Goal: Task Accomplishment & Management: Complete application form

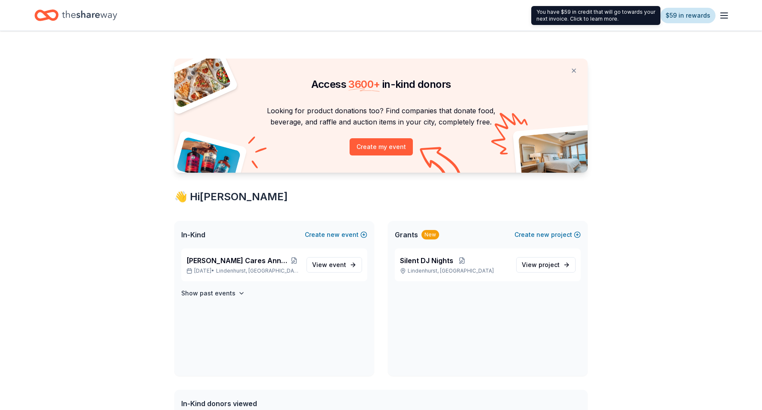
click at [692, 15] on link "$59 in rewards" at bounding box center [687, 15] width 55 height 15
click at [680, 17] on link "$59 in rewards" at bounding box center [687, 15] width 55 height 15
click at [687, 15] on link "$59 in rewards" at bounding box center [687, 15] width 55 height 15
click at [679, 19] on link "$59 in rewards" at bounding box center [687, 15] width 55 height 15
click at [689, 13] on link "$59 in rewards" at bounding box center [687, 15] width 55 height 15
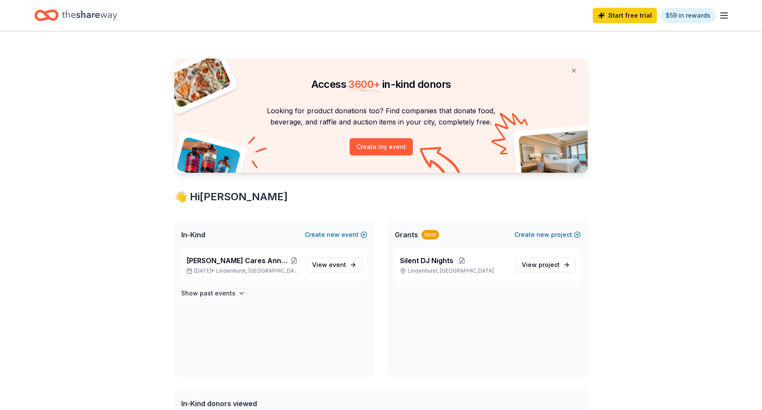
click at [723, 16] on icon "button" at bounding box center [724, 15] width 10 height 10
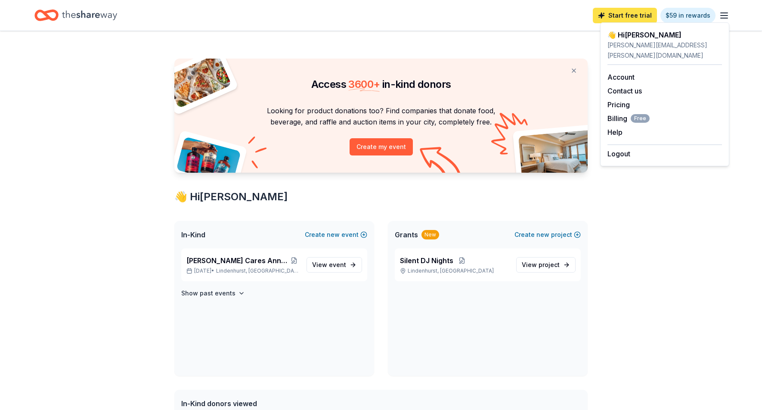
click at [626, 15] on link "Start free trial" at bounding box center [625, 15] width 64 height 15
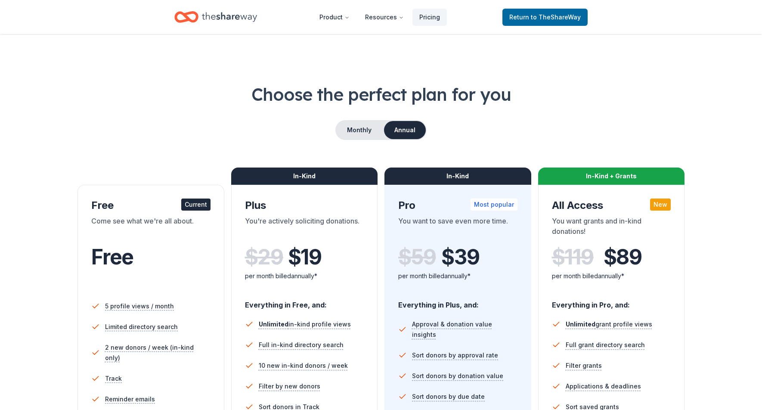
click at [603, 15] on header "Product Resources Pricing Return to TheShareWay" at bounding box center [381, 17] width 762 height 34
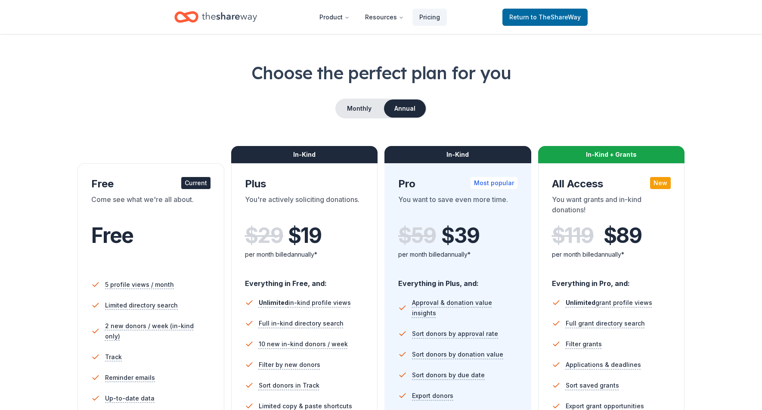
scroll to position [27, 0]
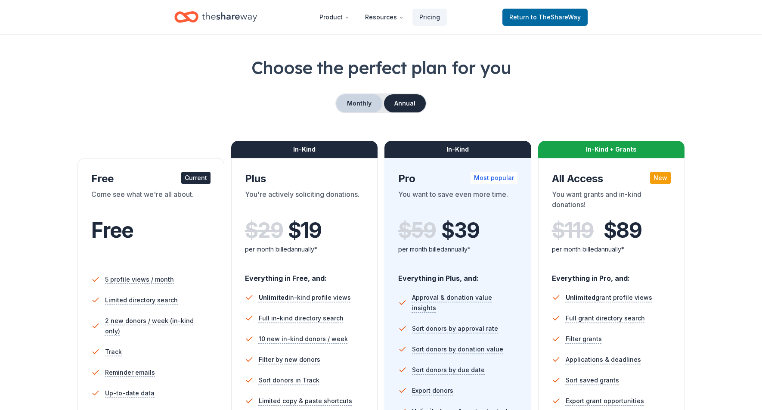
click at [358, 101] on button "Monthly" at bounding box center [359, 103] width 46 height 18
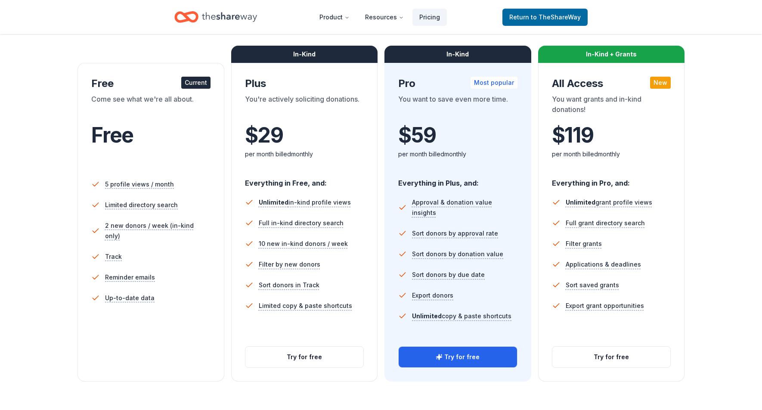
scroll to position [125, 0]
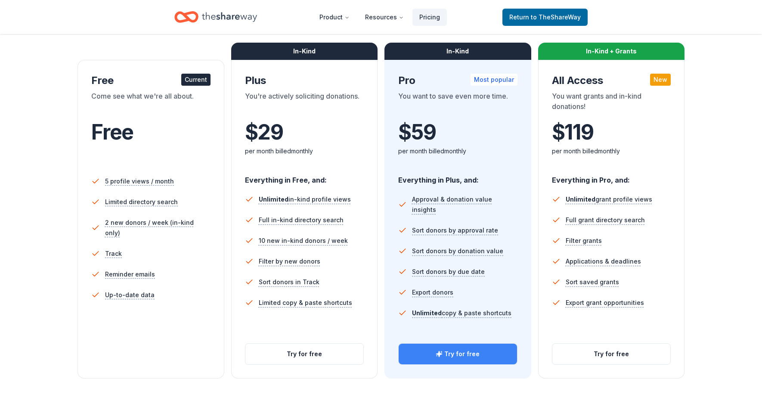
click at [440, 349] on button "Try for free" at bounding box center [457, 353] width 118 height 21
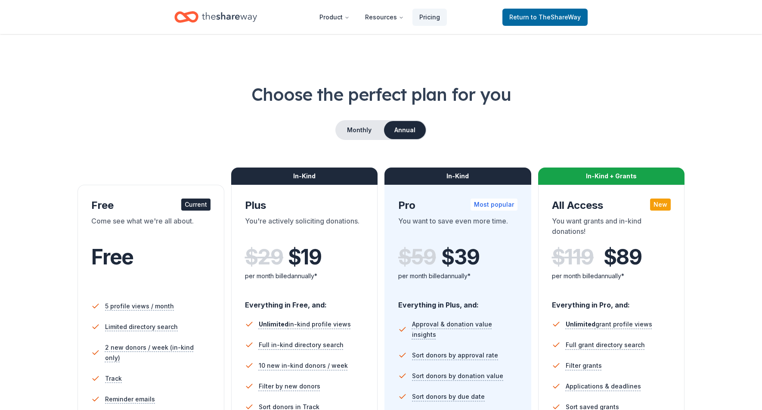
click at [242, 17] on icon "Home" at bounding box center [229, 17] width 55 height 18
click at [211, 15] on icon "Home" at bounding box center [229, 17] width 55 height 18
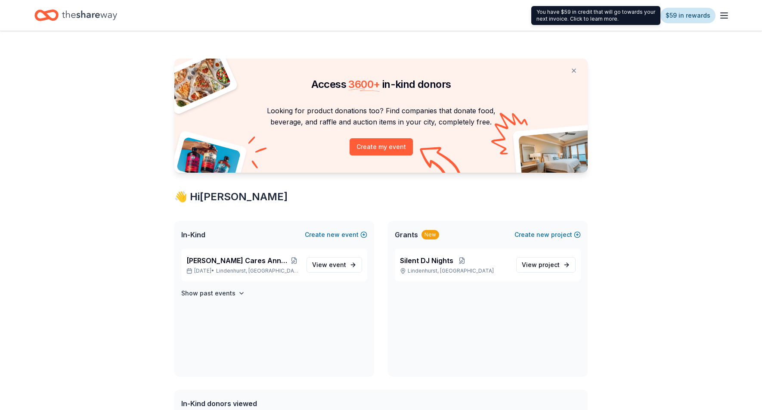
click at [697, 17] on link "$59 in rewards" at bounding box center [687, 15] width 55 height 15
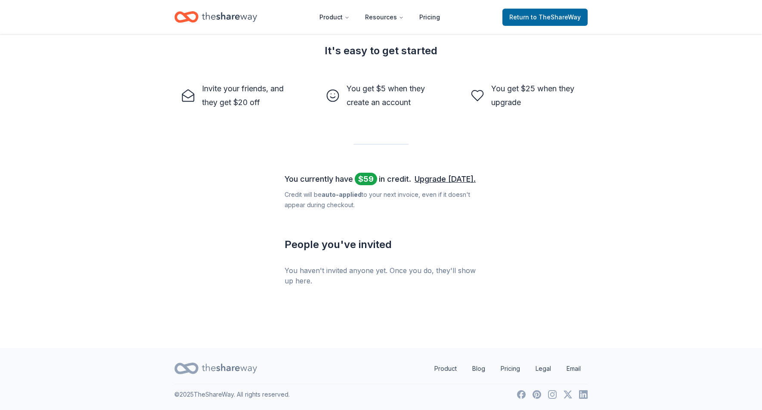
scroll to position [254, 0]
click at [452, 179] on link "Upgrade today." at bounding box center [444, 180] width 61 height 14
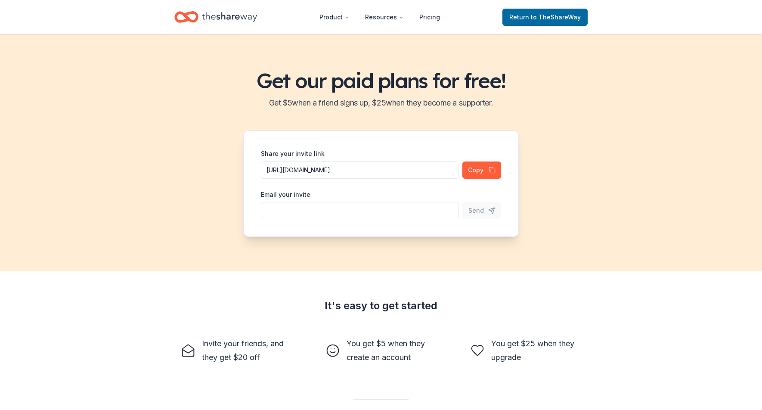
scroll to position [254, 0]
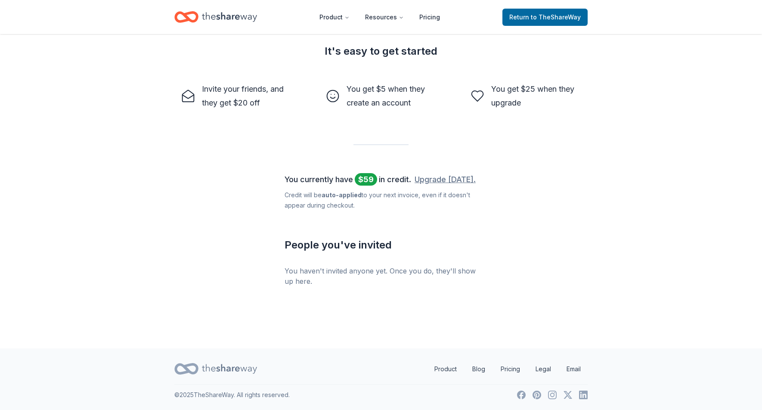
click at [427, 181] on link "Upgrade today." at bounding box center [444, 180] width 61 height 14
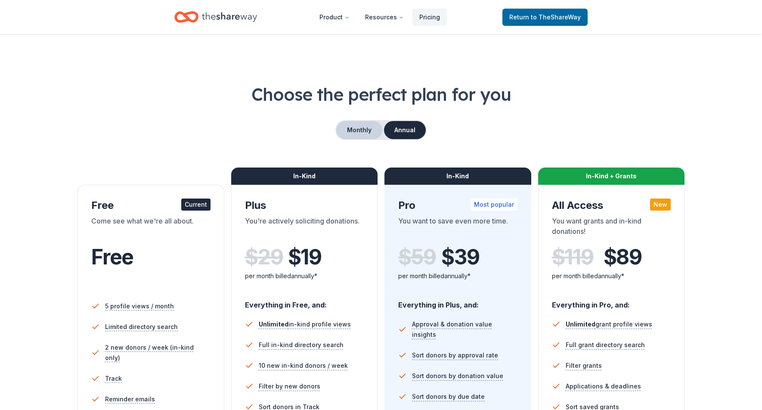
click at [362, 133] on button "Monthly" at bounding box center [359, 130] width 46 height 18
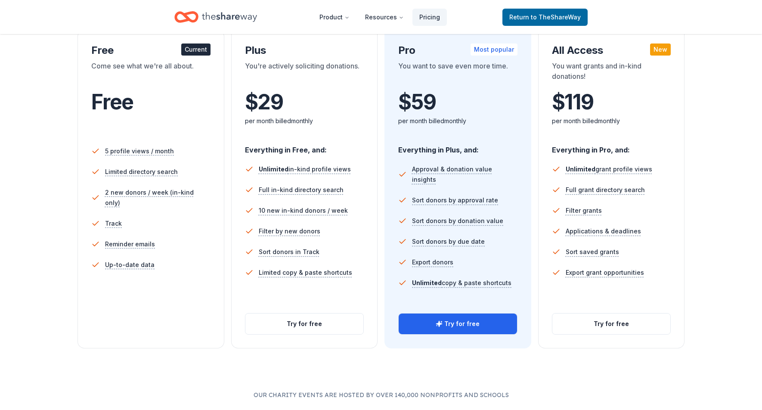
scroll to position [155, 0]
click at [475, 325] on button "Try for free" at bounding box center [457, 323] width 118 height 21
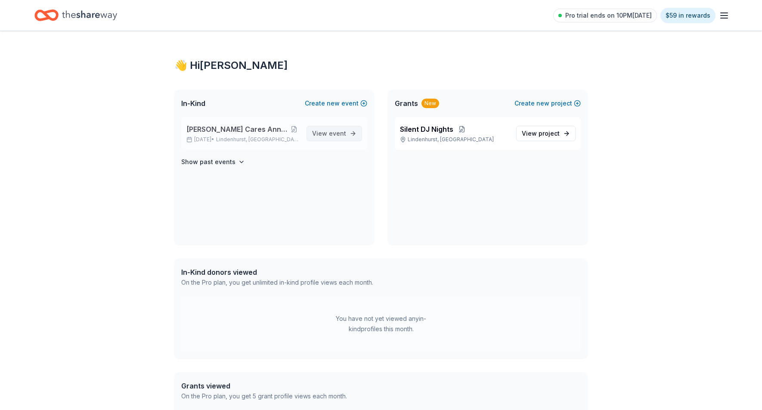
click at [334, 135] on span "event" at bounding box center [337, 133] width 17 height 7
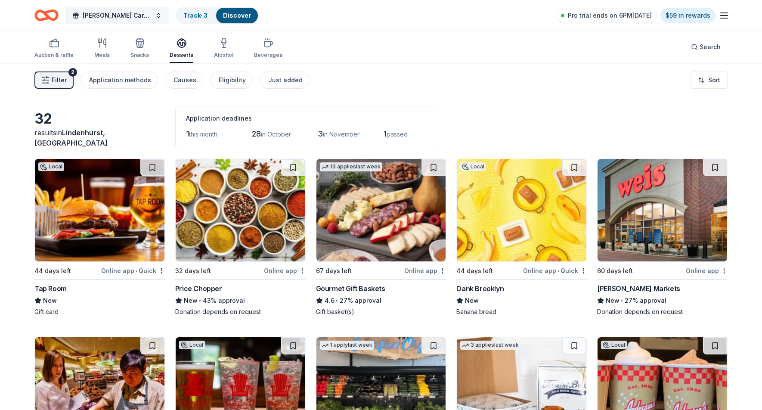
click at [123, 17] on span "[PERSON_NAME] Cares Annual Trick or Trunk" at bounding box center [117, 15] width 69 height 10
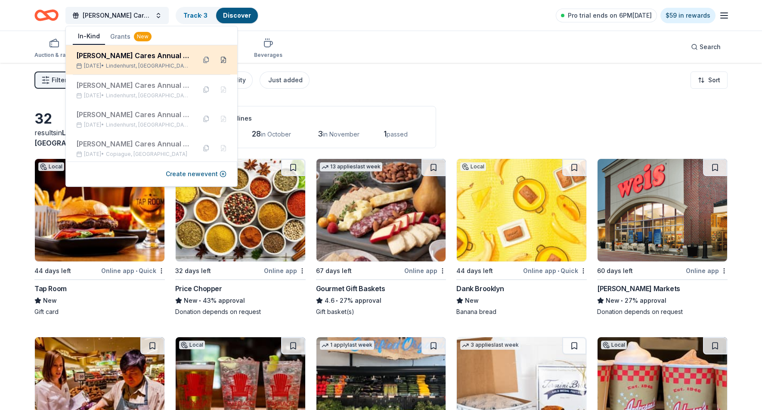
click at [225, 62] on button at bounding box center [223, 60] width 14 height 14
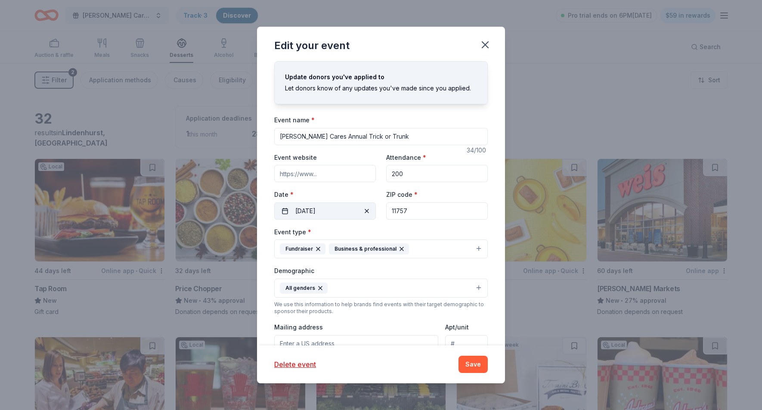
click at [309, 209] on button "11/21/2025" at bounding box center [325, 210] width 102 height 17
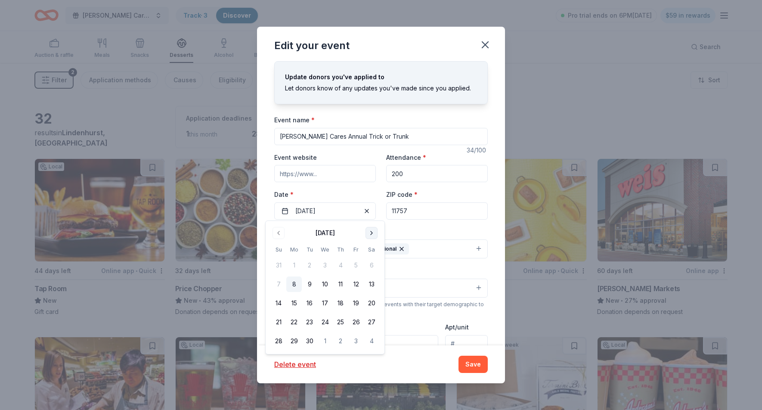
click at [368, 232] on button "Go to next month" at bounding box center [371, 233] width 12 height 12
click at [373, 319] on button "25" at bounding box center [371, 321] width 15 height 15
click at [473, 366] on button "Save" at bounding box center [472, 363] width 29 height 17
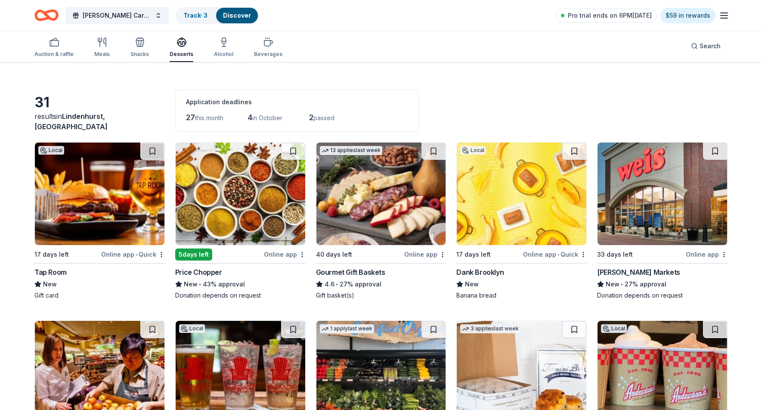
scroll to position [19, 0]
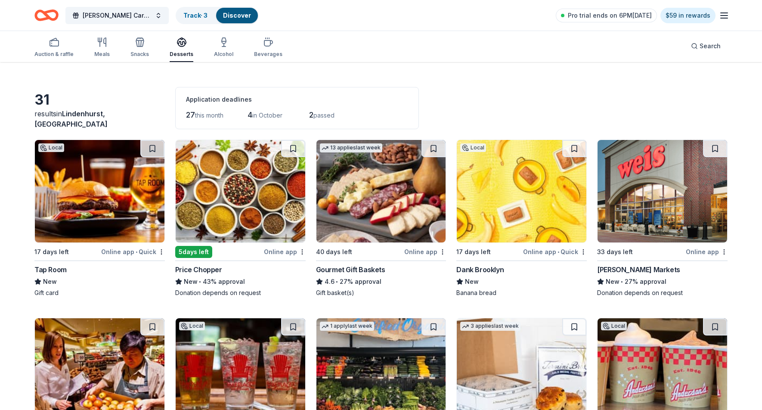
click at [117, 207] on img at bounding box center [100, 191] width 130 height 102
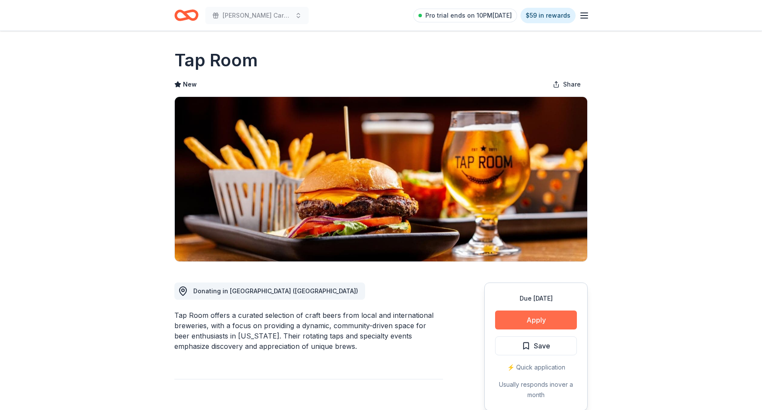
click at [554, 324] on button "Apply" at bounding box center [536, 319] width 82 height 19
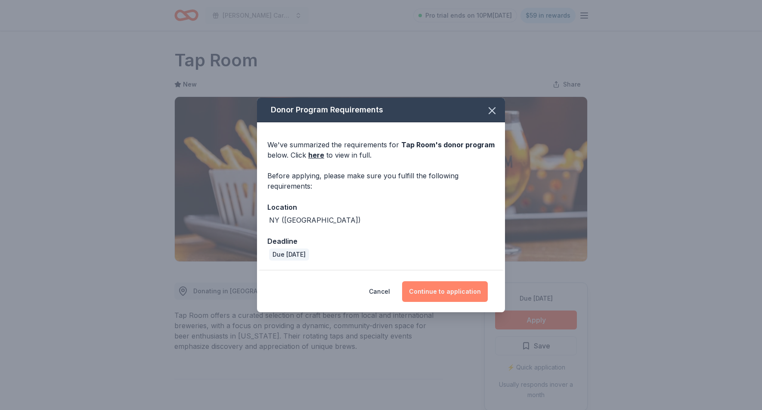
click at [457, 294] on button "Continue to application" at bounding box center [445, 291] width 86 height 21
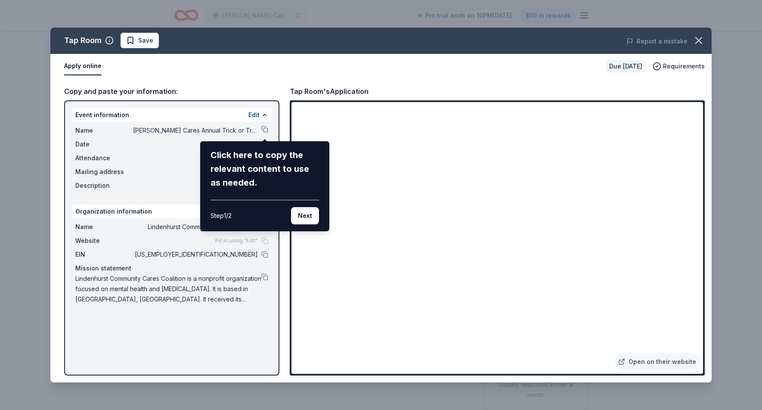
drag, startPoint x: 454, startPoint y: 333, endPoint x: 553, endPoint y: 337, distance: 98.2
click at [553, 337] on div "Tap Room Save Report a mistake Apply online Due in 17 days Requirements Copy an…" at bounding box center [380, 205] width 661 height 355
click at [241, 161] on div "Click here to copy the relevant content to use as needed." at bounding box center [264, 168] width 108 height 41
click at [256, 115] on div "Tap Room Save Report a mistake Apply online Due in 17 days Requirements Copy an…" at bounding box center [380, 205] width 661 height 355
click at [675, 363] on div "Tap Room Save Report a mistake Apply online Due in 17 days Requirements Copy an…" at bounding box center [380, 205] width 661 height 355
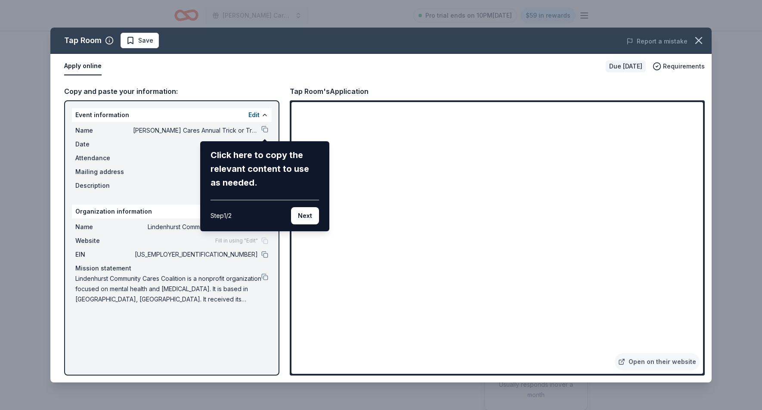
click at [672, 362] on div "Tap Room Save Report a mistake Apply online Due in 17 days Requirements Copy an…" at bounding box center [380, 205] width 661 height 355
click at [229, 215] on div "Step 1 / 2" at bounding box center [220, 215] width 21 height 10
click at [161, 127] on div "Tap Room Save Report a mistake Apply online Due [DATE] Requirements Copy and pa…" at bounding box center [380, 205] width 661 height 355
click at [266, 131] on div "Tap Room Save Report a mistake Apply online Due [DATE] Requirements Copy and pa…" at bounding box center [380, 205] width 661 height 355
click at [264, 128] on div "Tap Room Save Report a mistake Apply online Due [DATE] Requirements Copy and pa…" at bounding box center [380, 205] width 661 height 355
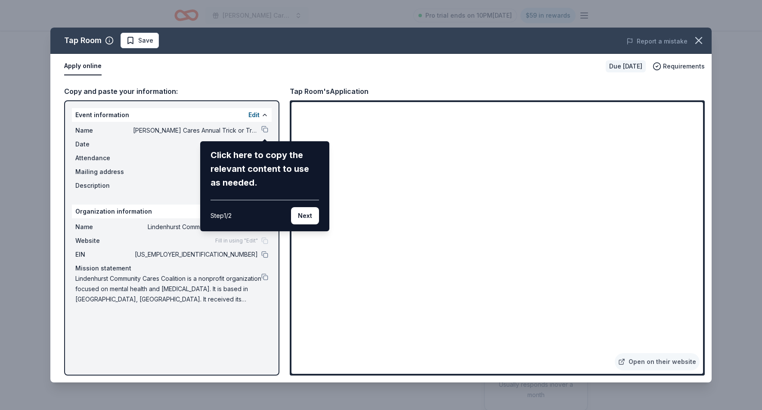
click at [262, 129] on div "Tap Room Save Report a mistake Apply online Due [DATE] Requirements Copy and pa…" at bounding box center [380, 205] width 661 height 355
drag, startPoint x: 701, startPoint y: 45, endPoint x: 691, endPoint y: 46, distance: 9.5
click at [701, 45] on icon "button" at bounding box center [698, 40] width 12 height 12
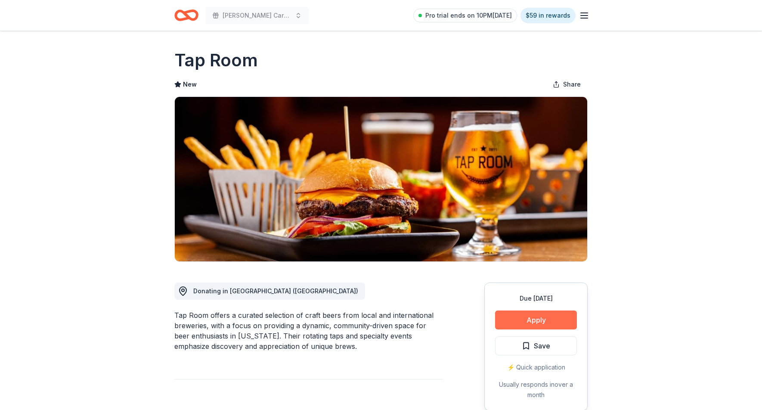
click at [558, 319] on button "Apply" at bounding box center [536, 319] width 82 height 19
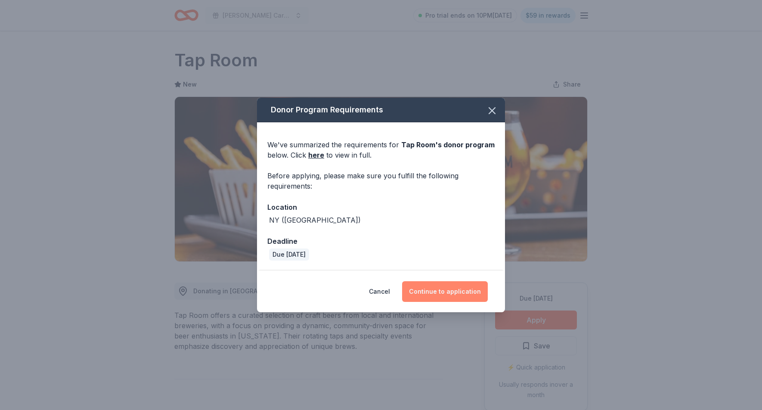
click at [438, 291] on button "Continue to application" at bounding box center [445, 291] width 86 height 21
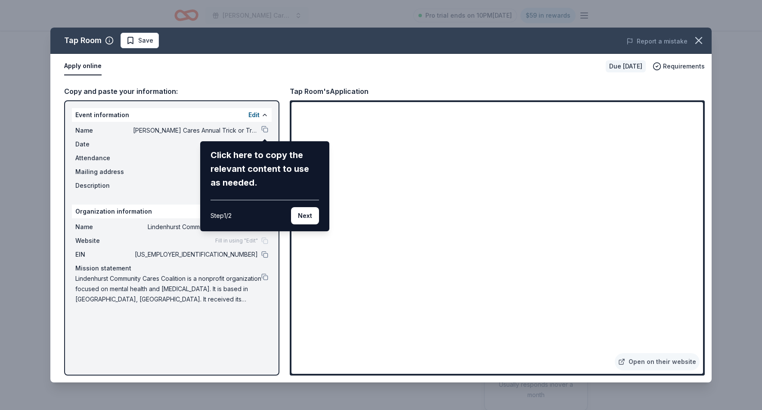
click at [131, 91] on div "Tap Room Save Report a mistake Apply online Due in 17 days Requirements Copy an…" at bounding box center [380, 205] width 661 height 355
click at [90, 65] on div "Tap Room Save Report a mistake Apply online Due in 17 days Requirements Copy an…" at bounding box center [380, 205] width 661 height 355
click at [658, 361] on div "Tap Room Save Report a mistake Apply online Due in 17 days Requirements Copy an…" at bounding box center [380, 205] width 661 height 355
click at [642, 360] on div "Tap Room Save Report a mistake Apply online Due in 17 days Requirements Copy an…" at bounding box center [380, 205] width 661 height 355
click at [138, 39] on div "Tap Room Save Report a mistake Apply online Due in 17 days Requirements Copy an…" at bounding box center [380, 205] width 661 height 355
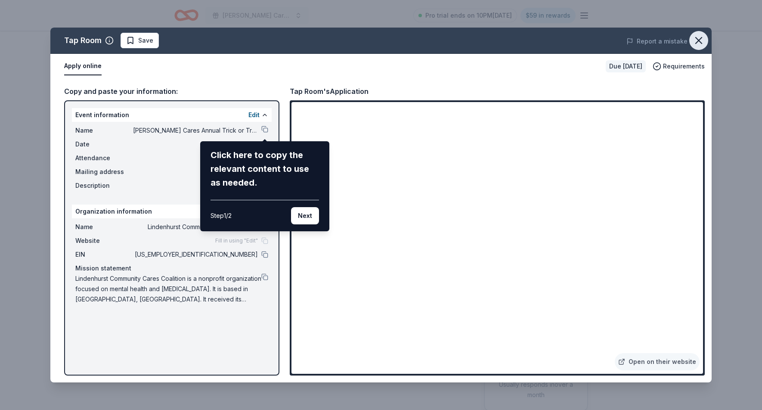
click at [703, 44] on icon "button" at bounding box center [698, 40] width 12 height 12
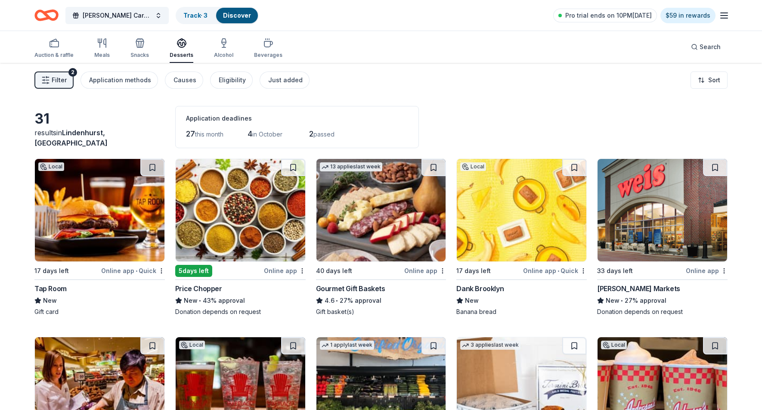
click at [69, 226] on img at bounding box center [100, 210] width 130 height 102
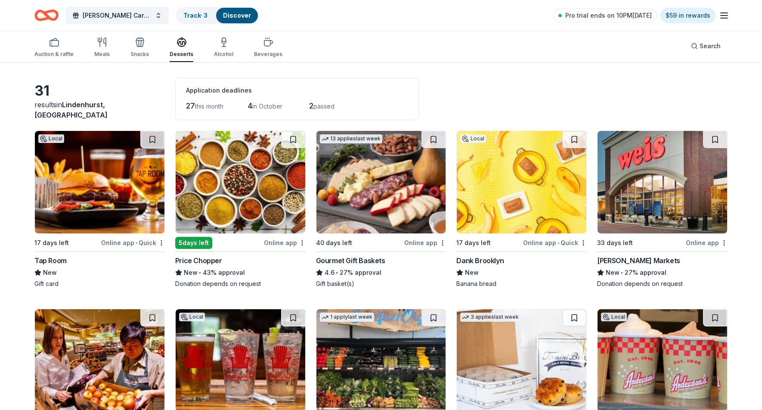
scroll to position [32, 0]
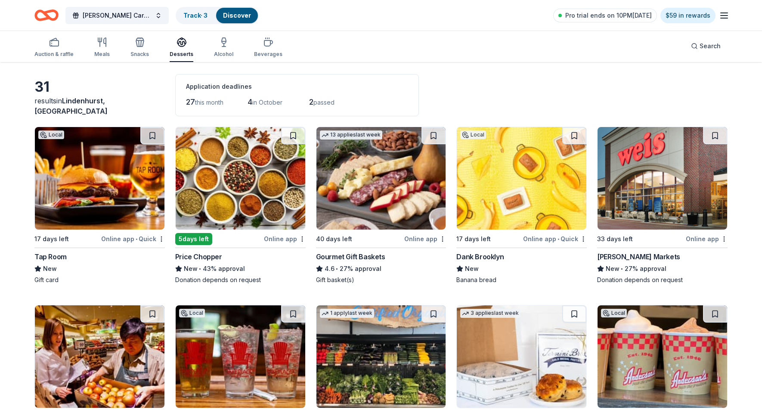
click at [379, 192] on img at bounding box center [381, 178] width 130 height 102
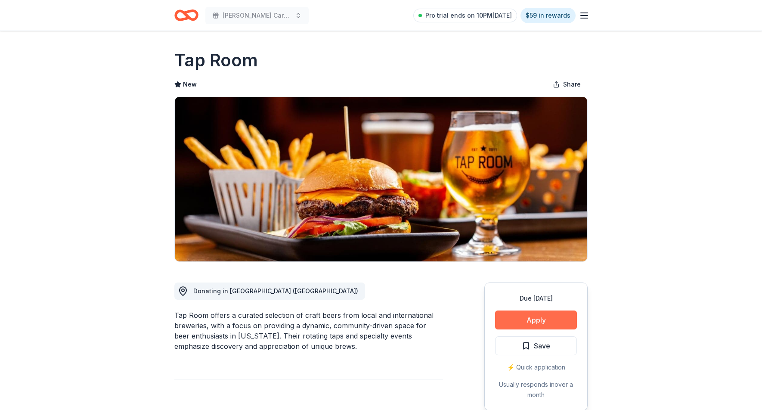
click at [544, 321] on button "Apply" at bounding box center [536, 319] width 82 height 19
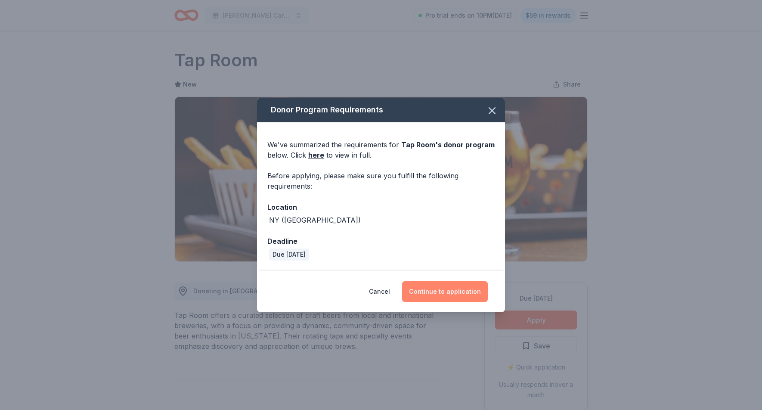
click at [432, 289] on button "Continue to application" at bounding box center [445, 291] width 86 height 21
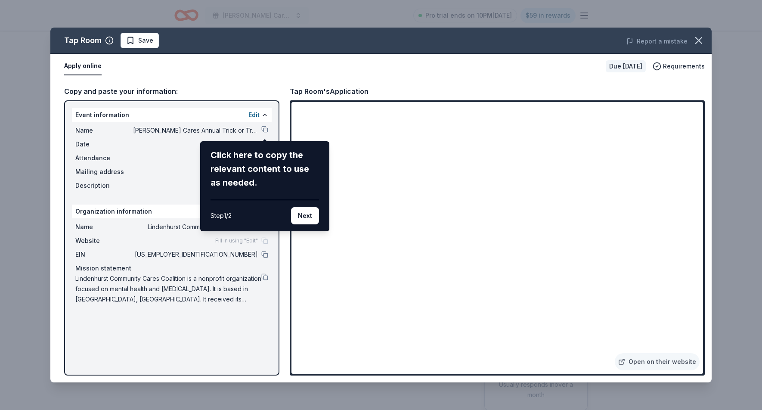
click at [266, 129] on div "Tap Room Save Report a mistake Apply online Due in 17 days Requirements Copy an…" at bounding box center [380, 205] width 661 height 355
click at [267, 113] on div "Tap Room Save Report a mistake Apply online Due in 17 days Requirements Copy an…" at bounding box center [380, 205] width 661 height 355
click at [263, 114] on div "Tap Room Save Report a mistake Apply online Due in 17 days Requirements Copy an…" at bounding box center [380, 205] width 661 height 355
click at [629, 68] on div "Tap Room Save Report a mistake Apply online Due in 17 days Requirements Copy an…" at bounding box center [380, 205] width 661 height 355
click at [679, 68] on div "Tap Room Save Report a mistake Apply online Due in 17 days Requirements Copy an…" at bounding box center [380, 205] width 661 height 355
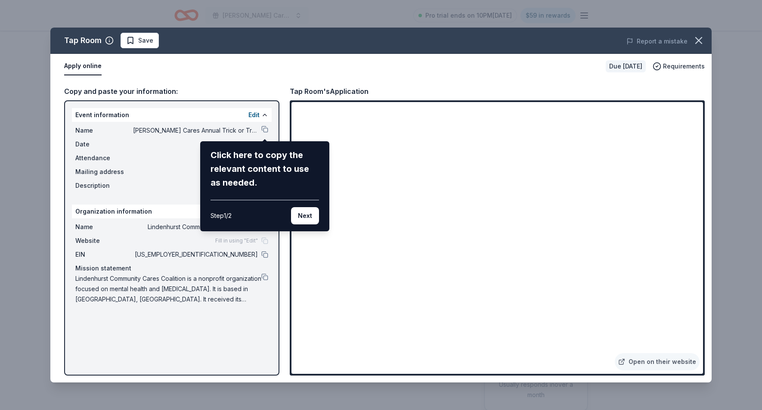
click at [667, 40] on div "Tap Room Save Report a mistake Apply online Due in 17 days Requirements Copy an…" at bounding box center [380, 205] width 661 height 355
click at [655, 364] on div "Tap Room Save Report a mistake Apply online Due in 17 days Requirements Copy an…" at bounding box center [380, 205] width 661 height 355
click at [105, 40] on div "Tap Room Save Report a mistake Apply online Due in 17 days Requirements Copy an…" at bounding box center [380, 205] width 661 height 355
click at [702, 43] on icon "button" at bounding box center [698, 40] width 12 height 12
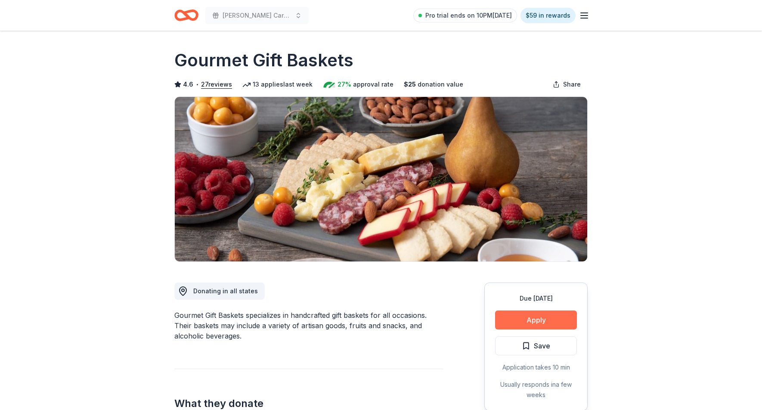
click at [556, 325] on button "Apply" at bounding box center [536, 319] width 82 height 19
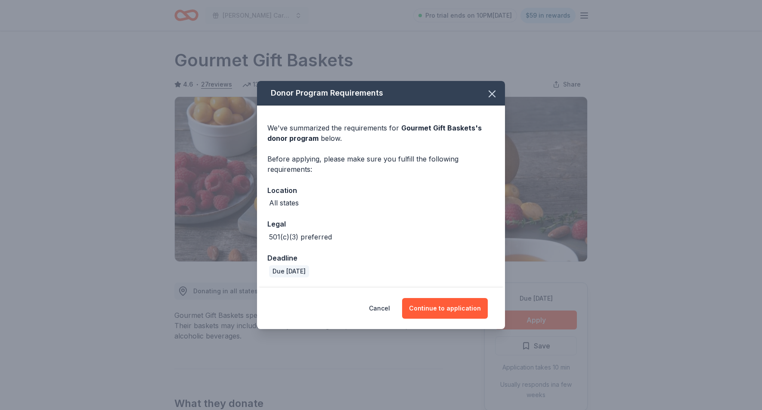
click at [346, 203] on div "All states" at bounding box center [380, 203] width 227 height 10
click at [457, 307] on button "Continue to application" at bounding box center [445, 308] width 86 height 21
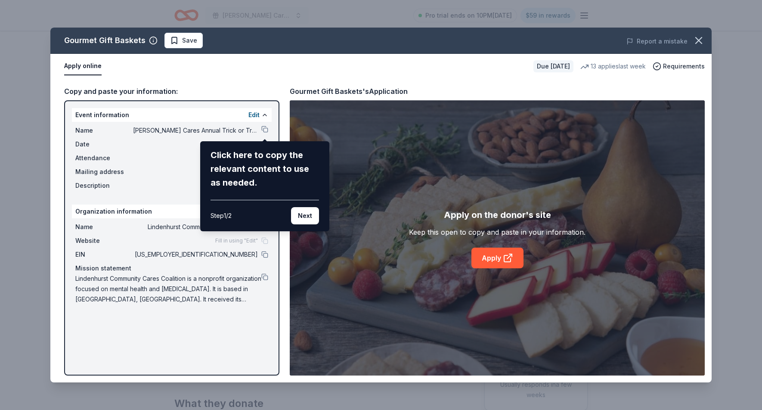
click at [226, 216] on div "Step 1 / 2" at bounding box center [220, 215] width 21 height 10
drag, startPoint x: 225, startPoint y: 218, endPoint x: 255, endPoint y: 216, distance: 29.3
click at [255, 216] on div "Step 1 / 2 Next" at bounding box center [264, 212] width 108 height 25
click at [264, 256] on div "Gourmet Gift Baskets Save Report a mistake Apply online Due in 40 days 13 appli…" at bounding box center [380, 205] width 661 height 355
click at [80, 65] on div "Gourmet Gift Baskets Save Report a mistake Apply online Due in 40 days 13 appli…" at bounding box center [380, 205] width 661 height 355
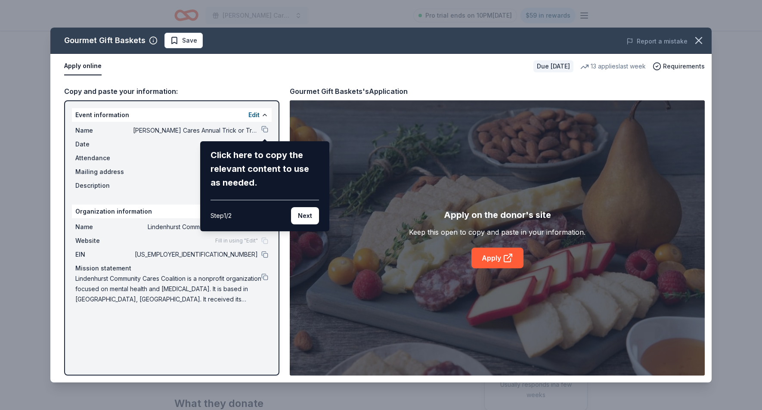
click at [151, 41] on div "Gourmet Gift Baskets Save Report a mistake Apply online Due in 40 days 13 appli…" at bounding box center [380, 205] width 661 height 355
click at [510, 259] on div "Gourmet Gift Baskets Save Report a mistake Apply online Due in 40 days 13 appli…" at bounding box center [380, 205] width 661 height 355
click at [500, 261] on div "Gourmet Gift Baskets Save Report a mistake Apply online Due in 40 days 13 appli…" at bounding box center [380, 205] width 661 height 355
click at [511, 261] on div "Gourmet Gift Baskets Save Report a mistake Apply online Due in 40 days 13 appli…" at bounding box center [380, 205] width 661 height 355
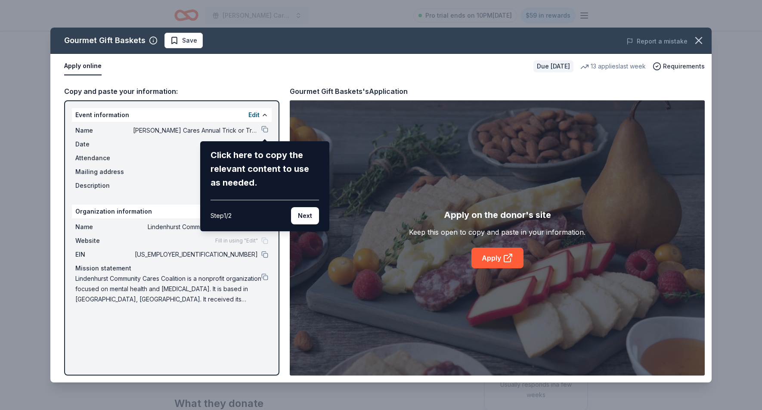
click at [501, 255] on div "Gourmet Gift Baskets Save Report a mistake Apply online Due in 40 days 13 appli…" at bounding box center [380, 205] width 661 height 355
click at [514, 259] on div "Gourmet Gift Baskets Save Report a mistake Apply online Due in 40 days 13 appli…" at bounding box center [380, 205] width 661 height 355
click at [699, 39] on icon "button" at bounding box center [698, 40] width 12 height 12
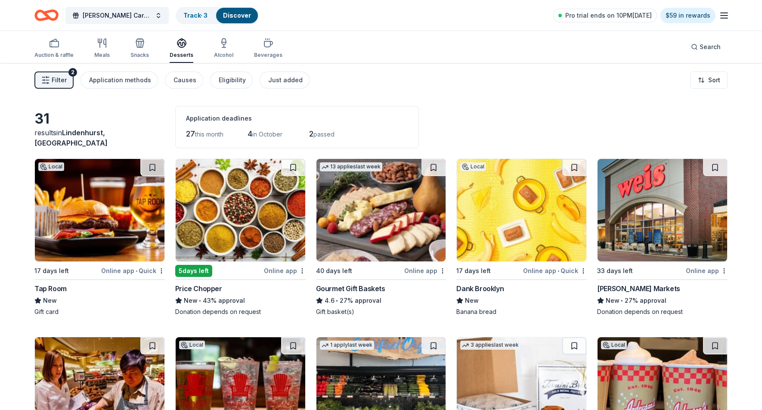
click at [54, 80] on span "Filter" at bounding box center [59, 80] width 15 height 10
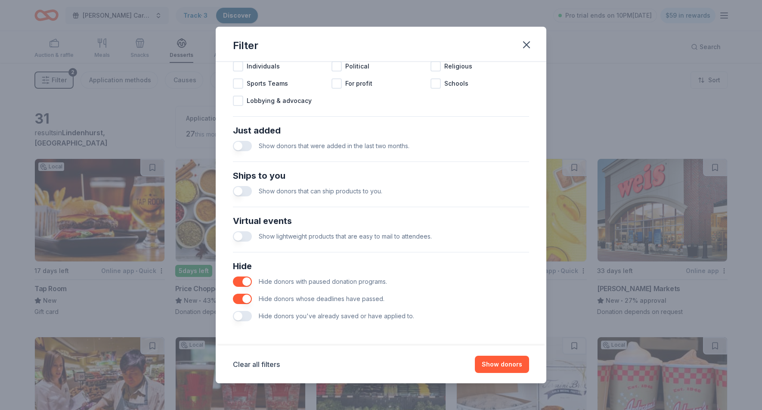
scroll to position [284, 0]
click at [506, 366] on button "Show donors" at bounding box center [502, 363] width 54 height 17
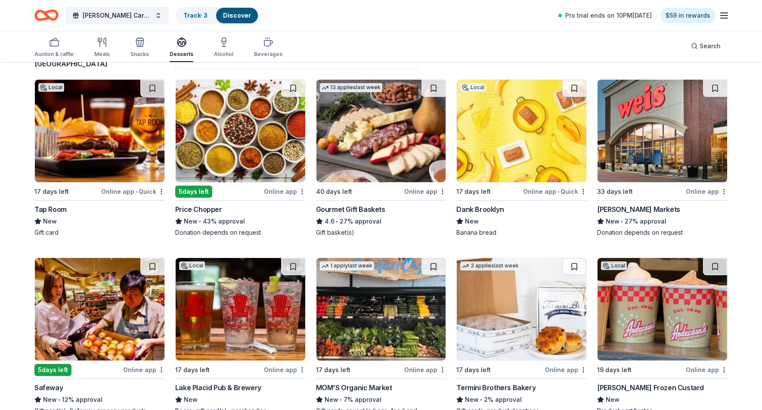
scroll to position [83, 0]
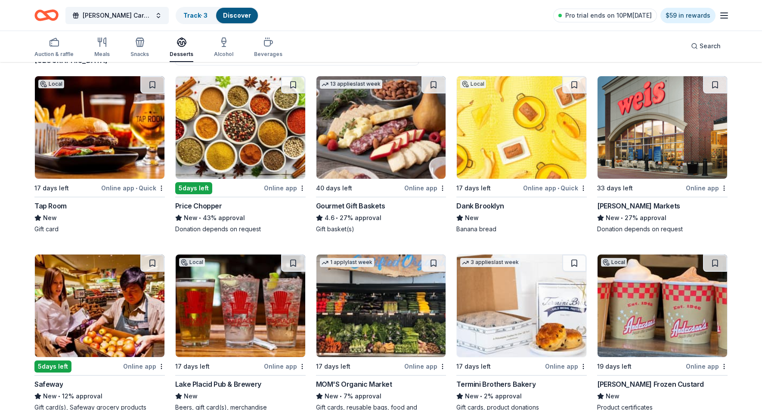
click at [643, 169] on img at bounding box center [662, 127] width 130 height 102
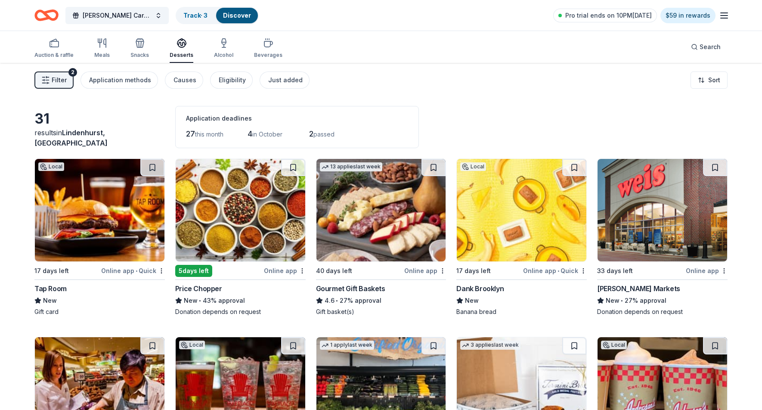
scroll to position [0, 0]
click at [60, 78] on span "Filter" at bounding box center [59, 80] width 15 height 10
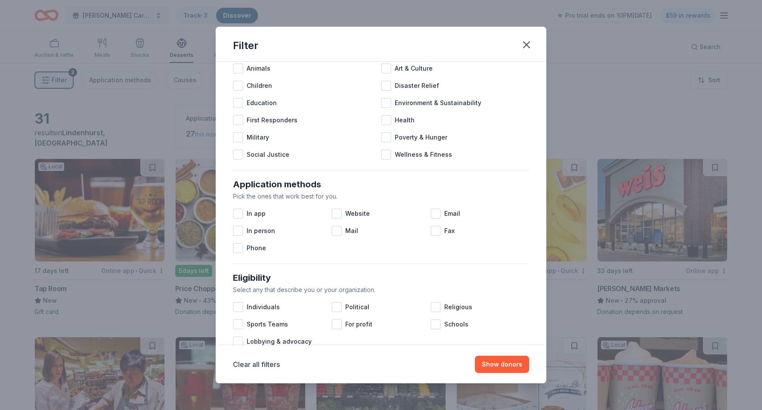
scroll to position [46, 0]
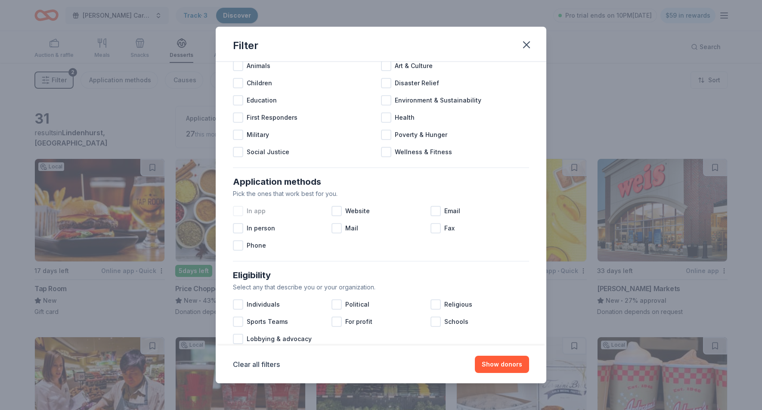
click at [258, 213] on span "In app" at bounding box center [256, 211] width 19 height 10
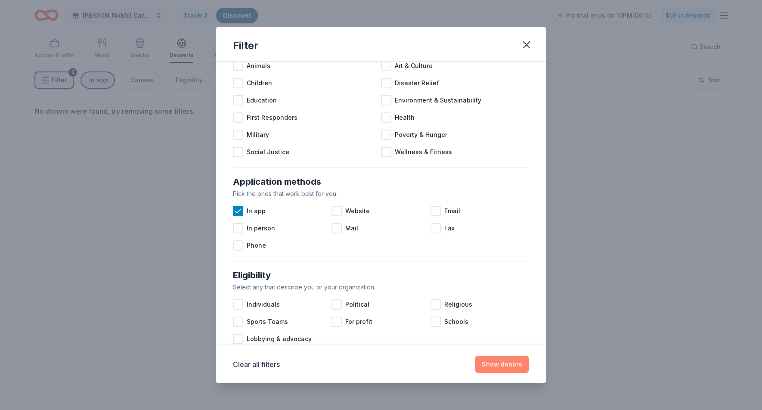
click at [515, 367] on button "Show donors" at bounding box center [502, 363] width 54 height 17
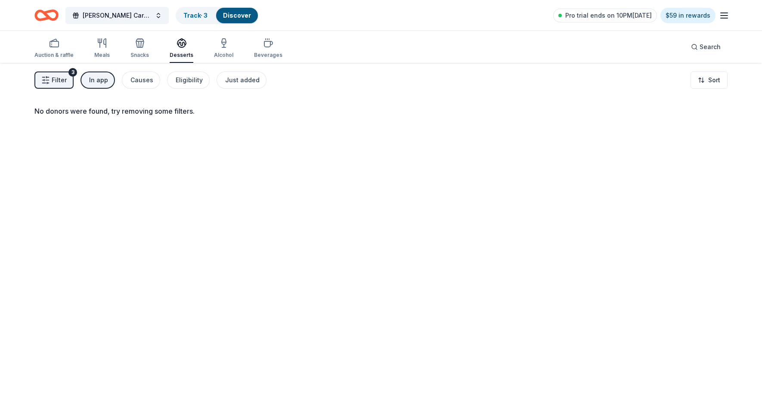
click at [95, 81] on div "In app" at bounding box center [98, 80] width 19 height 10
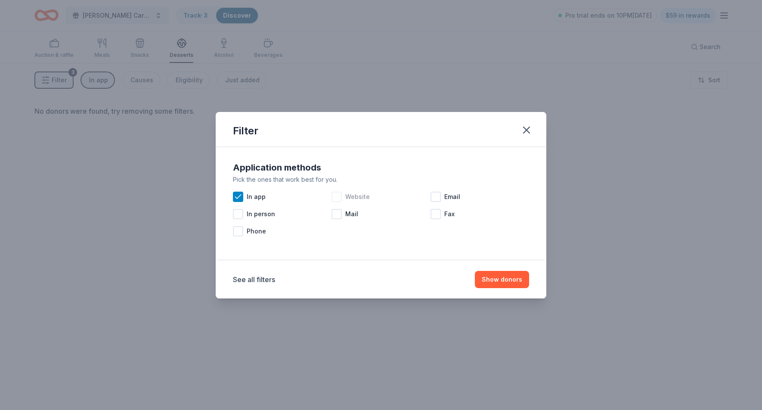
click at [357, 196] on span "Website" at bounding box center [357, 196] width 25 height 10
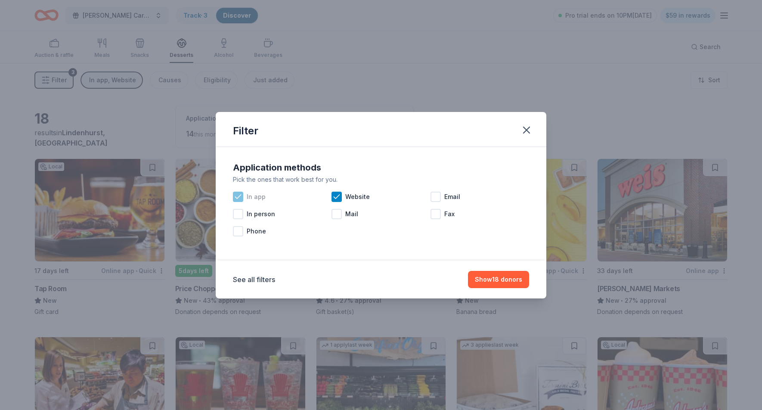
click at [254, 195] on span "In app" at bounding box center [256, 196] width 19 height 10
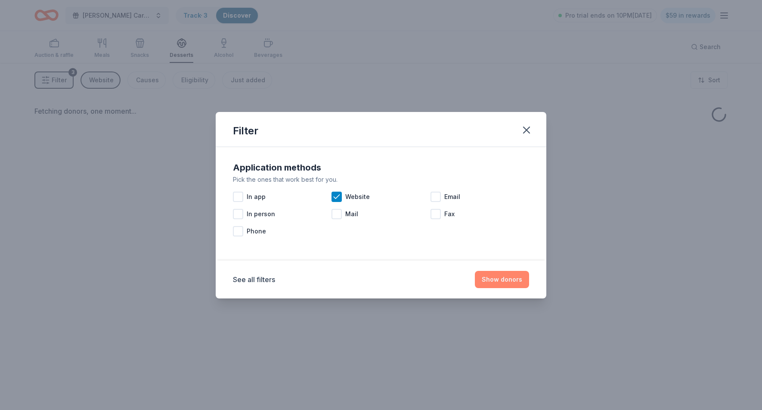
click at [505, 279] on button "Show donors" at bounding box center [502, 279] width 54 height 17
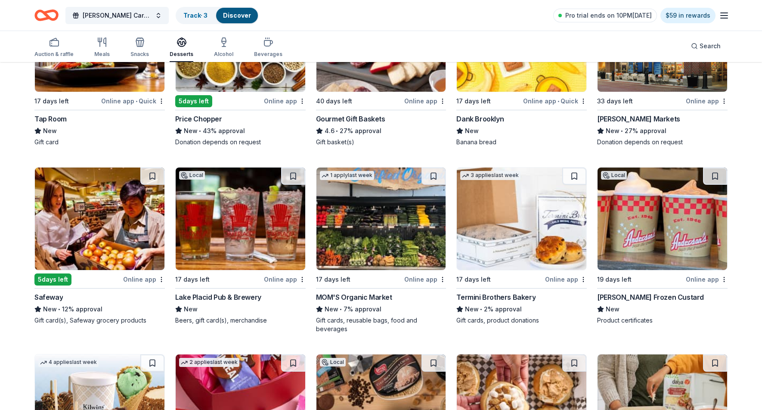
scroll to position [171, 0]
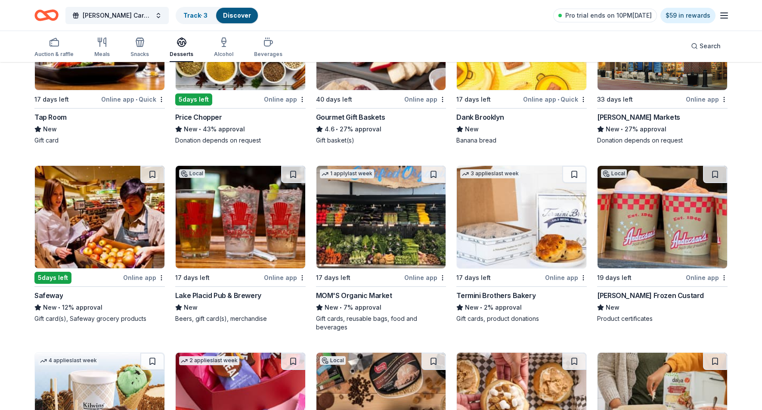
click at [626, 294] on div "Anderson's Frozen Custard" at bounding box center [650, 295] width 107 height 10
click at [516, 227] on img at bounding box center [522, 217] width 130 height 102
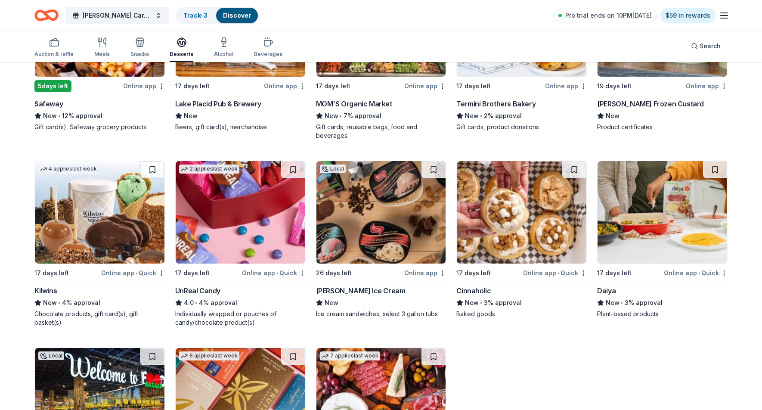
scroll to position [363, 0]
click at [98, 199] on img at bounding box center [100, 212] width 130 height 102
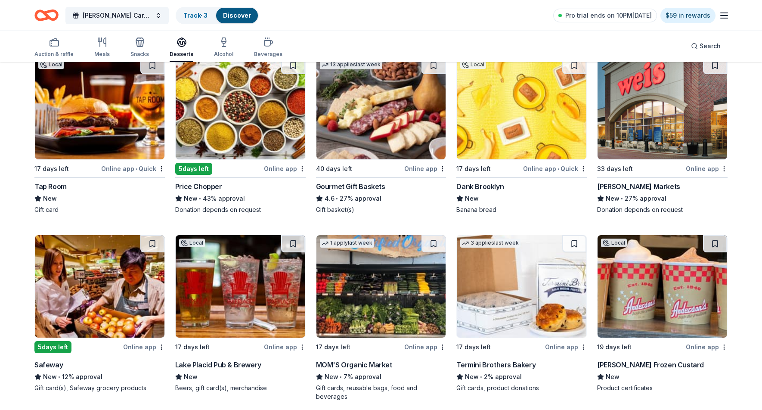
scroll to position [96, 0]
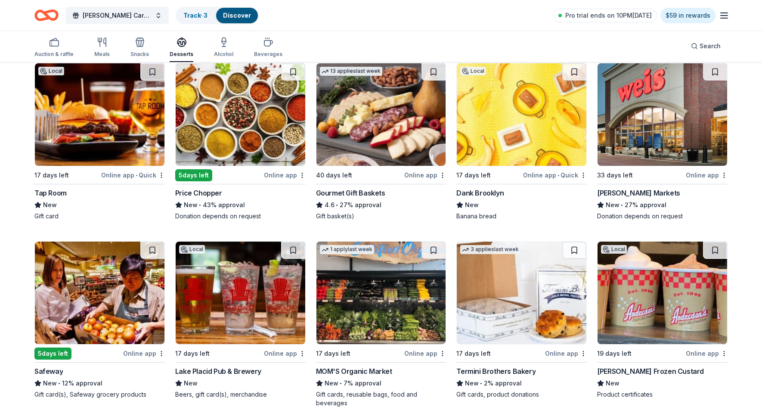
click at [93, 157] on img at bounding box center [100, 114] width 130 height 102
click at [215, 122] on img at bounding box center [241, 114] width 130 height 102
click at [516, 126] on img at bounding box center [522, 114] width 130 height 102
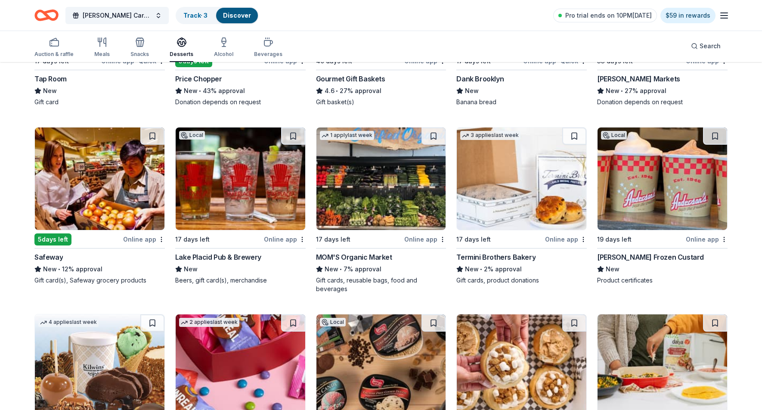
scroll to position [210, 0]
click at [358, 193] on img at bounding box center [381, 178] width 130 height 102
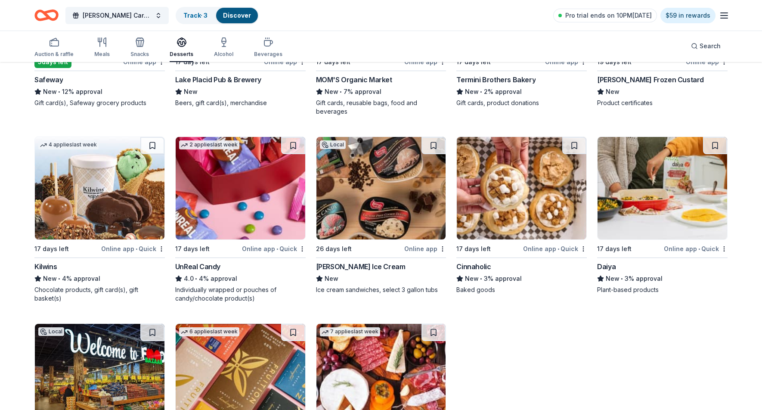
scroll to position [386, 0]
click at [229, 209] on img at bounding box center [241, 188] width 130 height 102
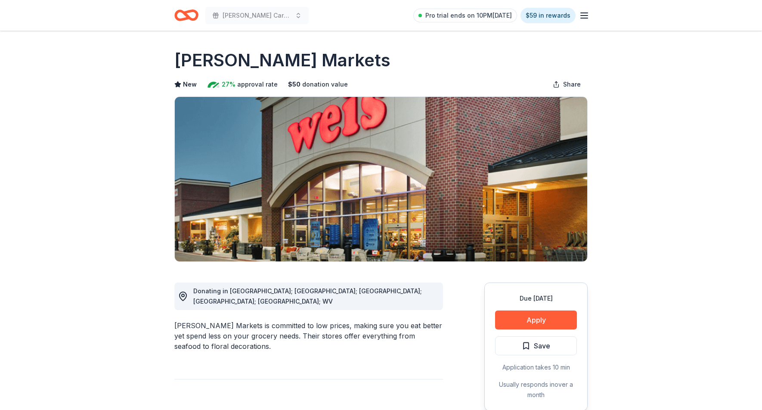
scroll to position [43, 0]
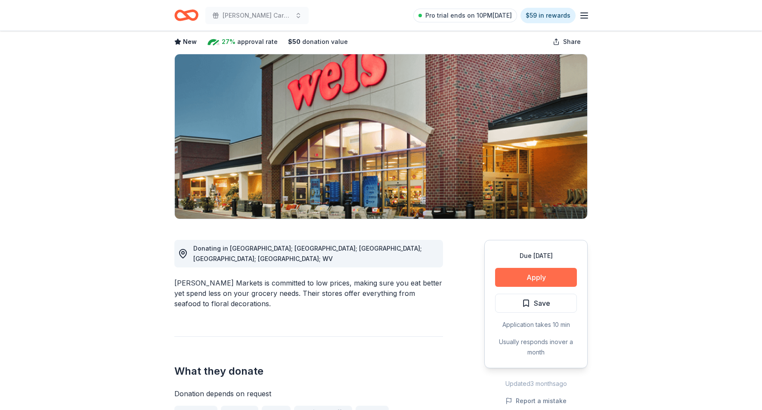
click at [518, 276] on button "Apply" at bounding box center [536, 277] width 82 height 19
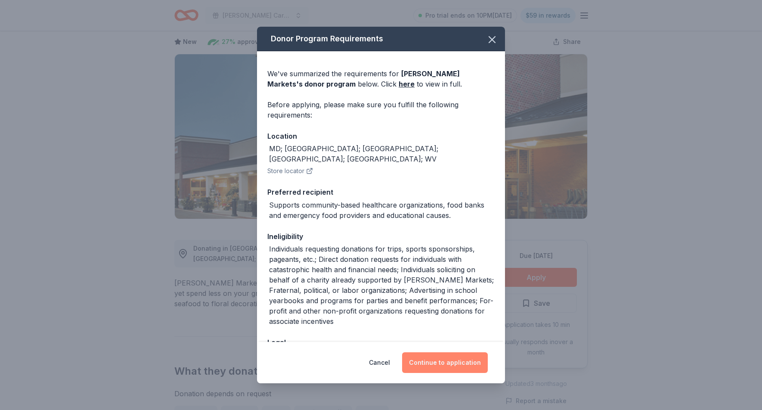
click at [463, 363] on button "Continue to application" at bounding box center [445, 362] width 86 height 21
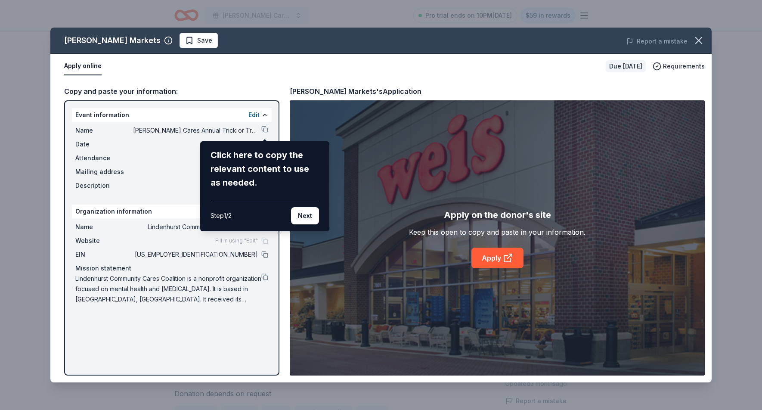
drag, startPoint x: 498, startPoint y: 268, endPoint x: 500, endPoint y: 259, distance: 8.4
click at [498, 267] on div "[PERSON_NAME] Markets Save Report a mistake Apply online Due [DATE] Requirement…" at bounding box center [380, 205] width 661 height 355
click at [500, 259] on div "[PERSON_NAME] Markets Save Report a mistake Apply online Due [DATE] Requirement…" at bounding box center [380, 205] width 661 height 355
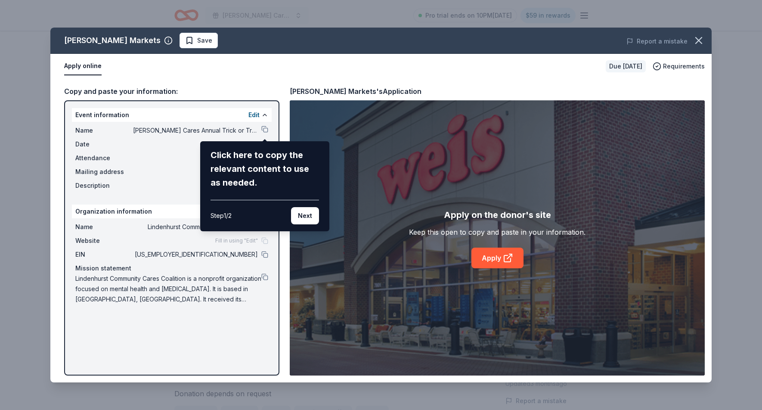
click at [500, 259] on div "[PERSON_NAME] Markets Save Report a mistake Apply online Due [DATE] Requirement…" at bounding box center [380, 205] width 661 height 355
click at [173, 54] on div "[PERSON_NAME] Markets Save Report a mistake Apply online Due [DATE] Requirement…" at bounding box center [380, 205] width 661 height 355
drag, startPoint x: 213, startPoint y: 37, endPoint x: 296, endPoint y: 50, distance: 84.2
click at [296, 50] on div "Weis Markets Save Report a mistake Apply online Due in 33 days Requirements Cop…" at bounding box center [380, 205] width 661 height 355
click at [696, 41] on icon "button" at bounding box center [698, 40] width 12 height 12
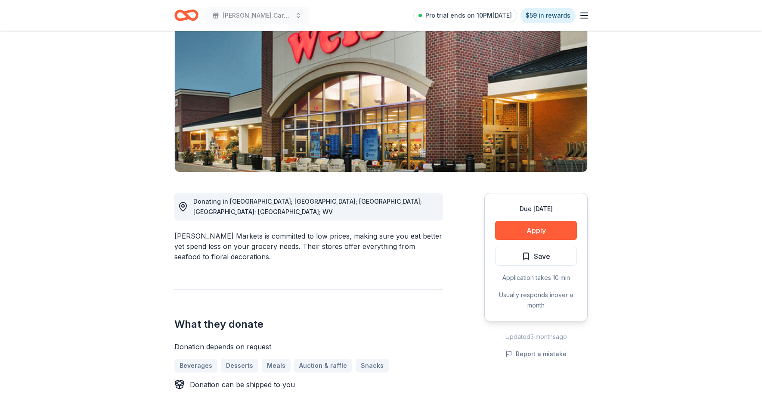
scroll to position [90, 0]
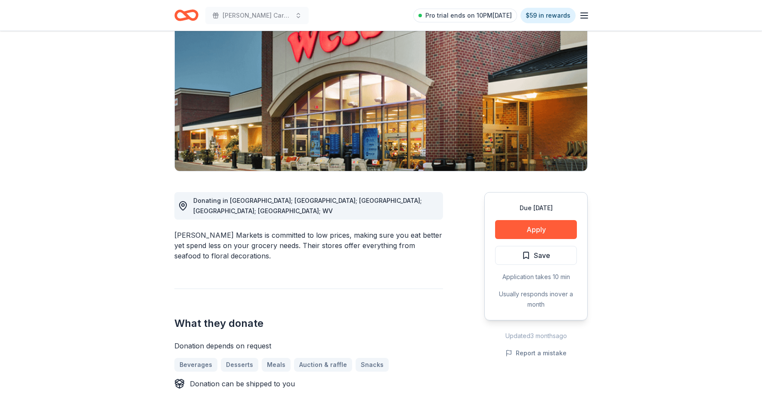
click at [545, 276] on div "Application takes 10 min" at bounding box center [536, 277] width 82 height 10
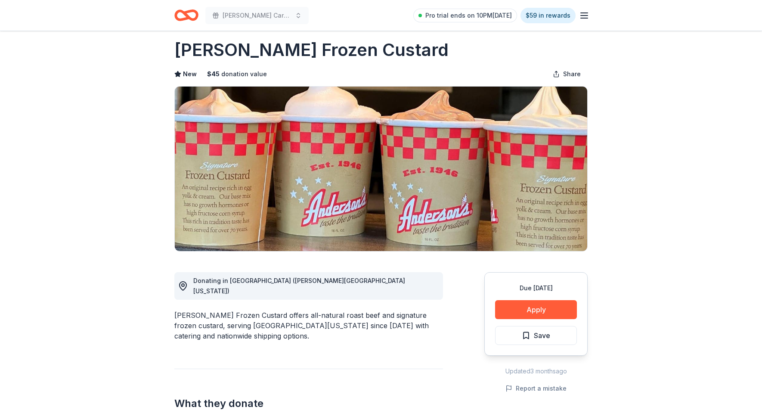
scroll to position [14, 0]
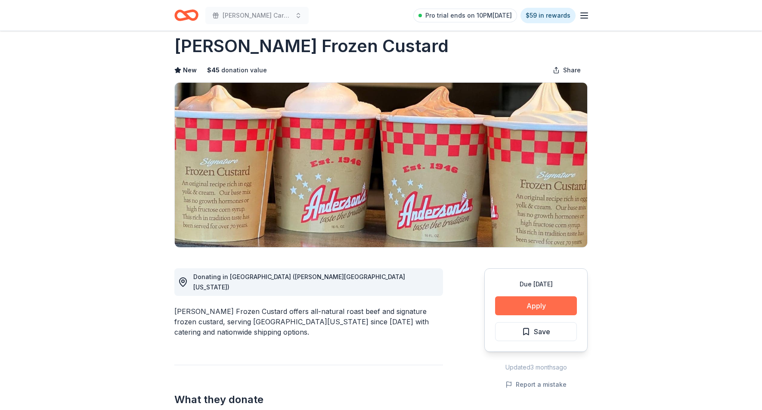
click at [565, 309] on button "Apply" at bounding box center [536, 305] width 82 height 19
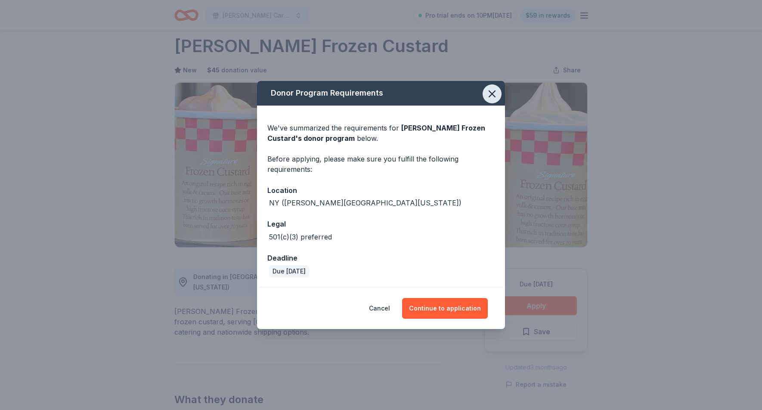
click at [496, 96] on icon "button" at bounding box center [492, 94] width 12 height 12
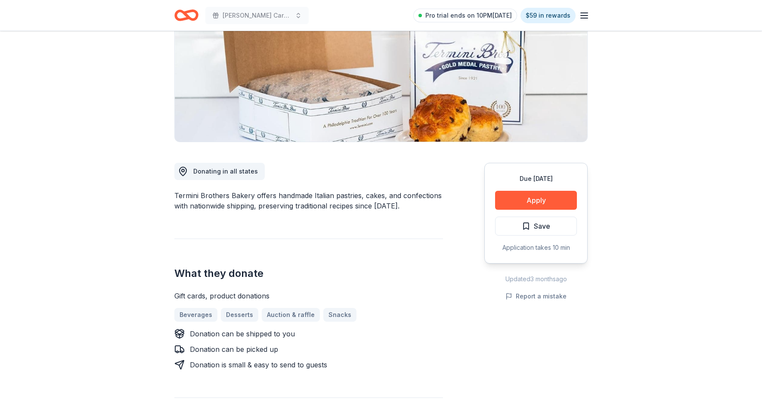
scroll to position [120, 0]
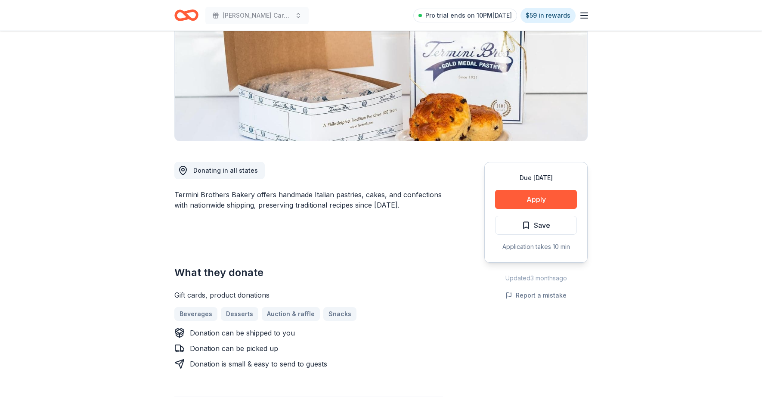
click at [547, 210] on div "Due [DATE] Apply Save Application takes 10 min" at bounding box center [535, 212] width 103 height 101
click at [547, 203] on button "Apply" at bounding box center [536, 199] width 82 height 19
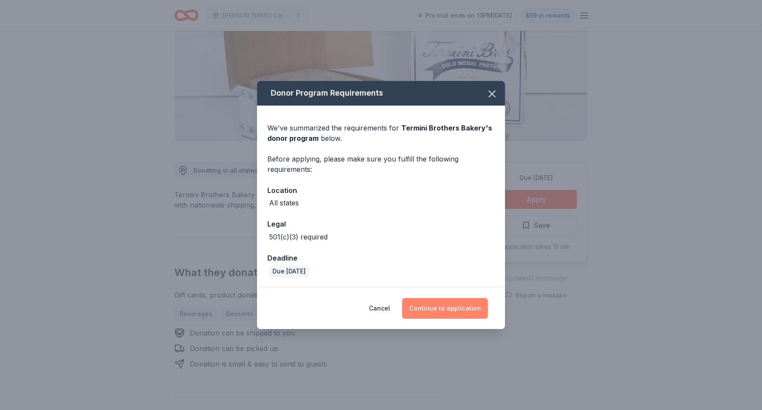
click at [453, 305] on button "Continue to application" at bounding box center [445, 308] width 86 height 21
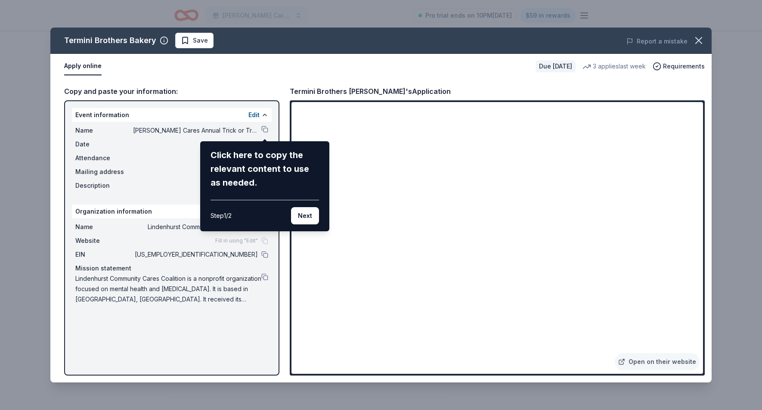
click at [457, 300] on div "Termini Brothers Bakery Save Report a mistake Apply online Due in 17 days 3 app…" at bounding box center [380, 205] width 661 height 355
click at [640, 364] on div "Termini Brothers Bakery Save Report a mistake Apply online Due in 17 days 3 app…" at bounding box center [380, 205] width 661 height 355
click at [639, 360] on div "Termini Brothers Bakery Save Report a mistake Apply online Due in 17 days 3 app…" at bounding box center [380, 205] width 661 height 355
click at [314, 218] on button "Next" at bounding box center [305, 215] width 28 height 17
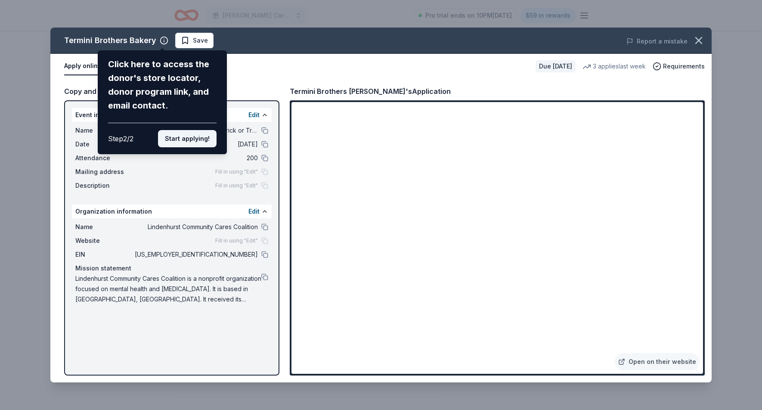
click at [199, 130] on button "Start applying!" at bounding box center [187, 138] width 59 height 17
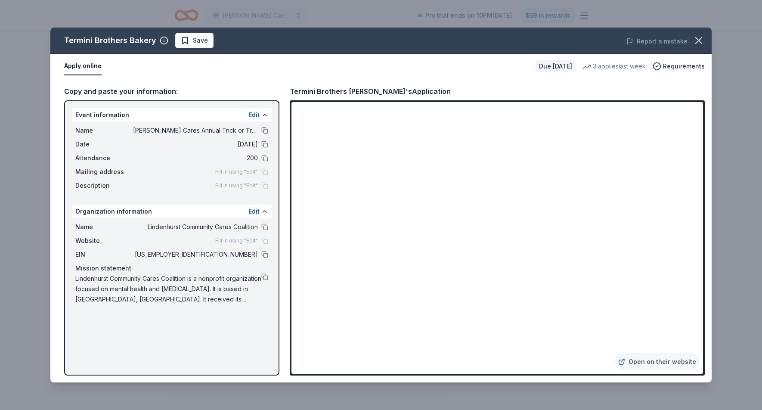
click at [544, 300] on div "Termini Brothers Bakery Save Report a mistake Apply online Due in 17 days 3 app…" at bounding box center [380, 205] width 661 height 355
click at [667, 360] on link "Open on their website" at bounding box center [657, 361] width 85 height 17
click at [699, 40] on icon "button" at bounding box center [698, 40] width 6 height 6
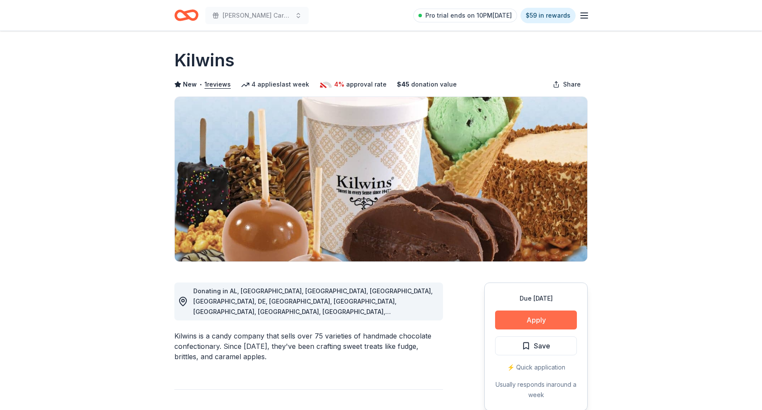
click at [542, 314] on button "Apply" at bounding box center [536, 319] width 82 height 19
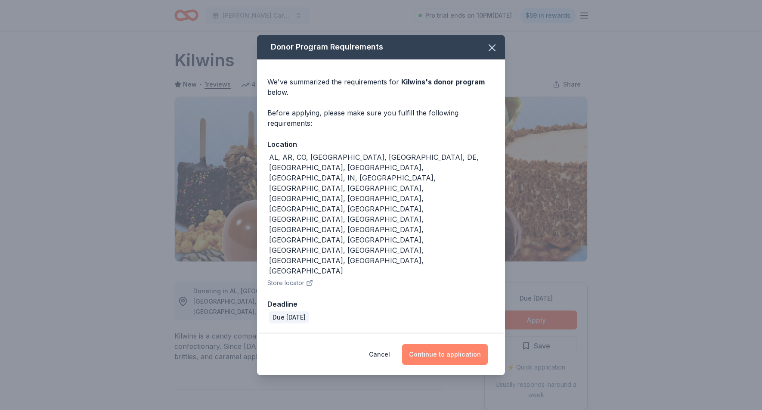
click at [477, 344] on button "Continue to application" at bounding box center [445, 354] width 86 height 21
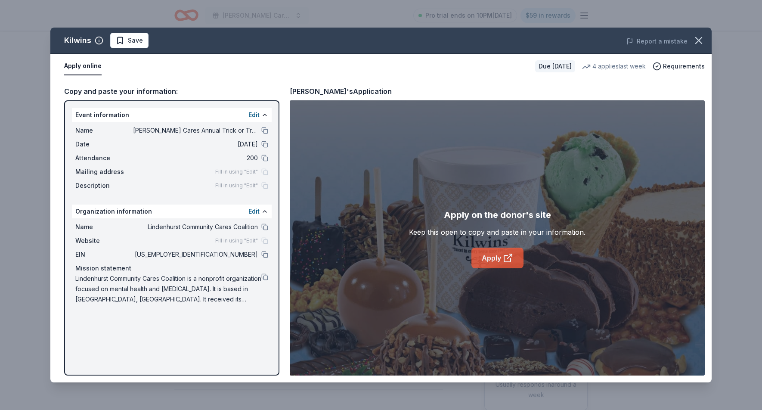
click at [509, 262] on icon at bounding box center [507, 258] width 6 height 6
click at [700, 42] on icon "button" at bounding box center [698, 40] width 6 height 6
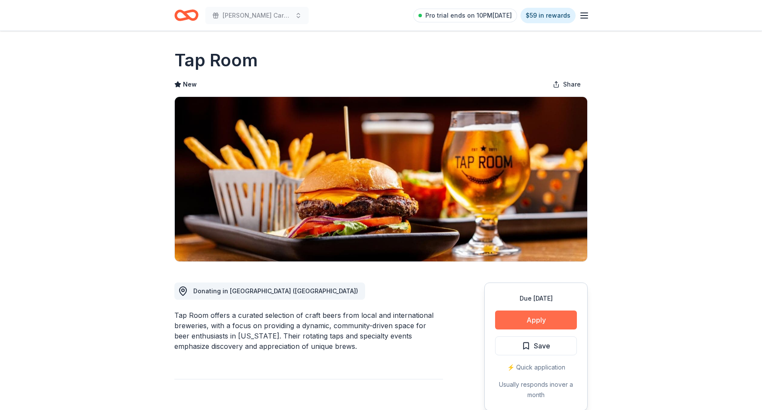
click at [543, 324] on button "Apply" at bounding box center [536, 319] width 82 height 19
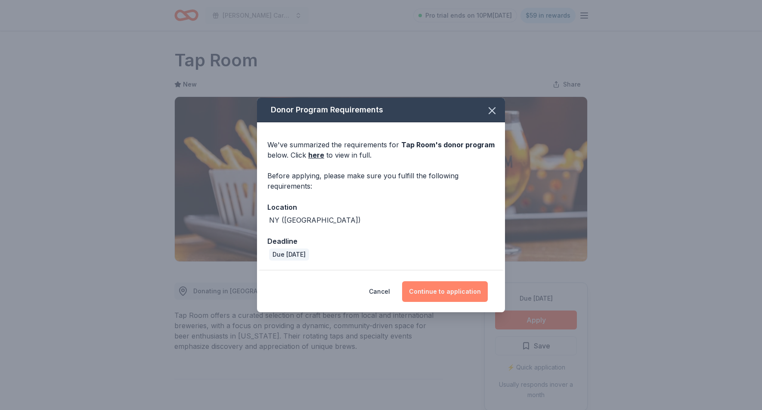
click at [456, 290] on button "Continue to application" at bounding box center [445, 291] width 86 height 21
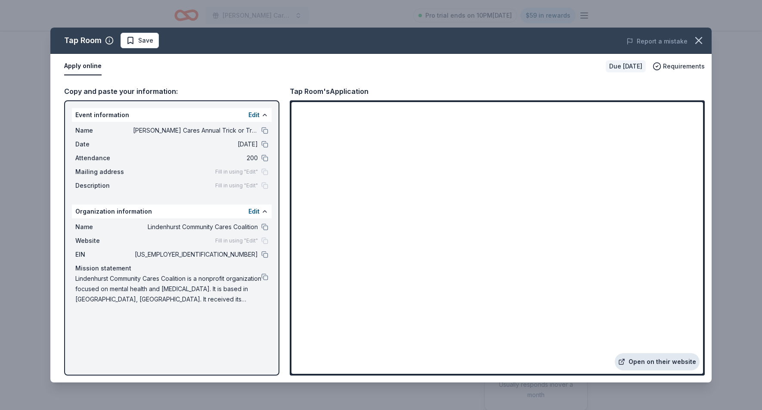
click at [672, 365] on link "Open on their website" at bounding box center [657, 361] width 85 height 17
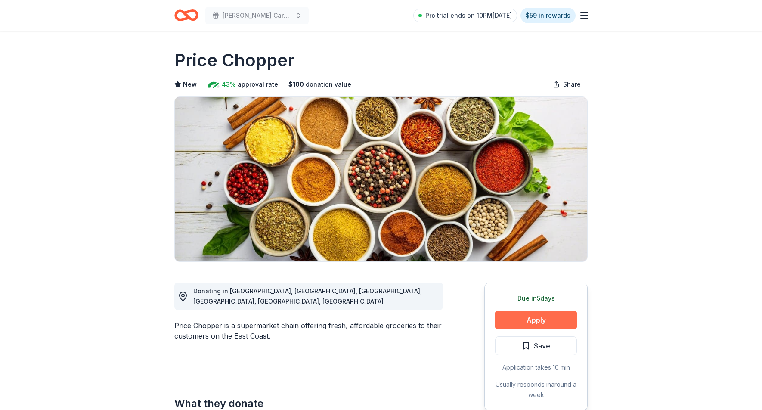
click at [553, 324] on button "Apply" at bounding box center [536, 319] width 82 height 19
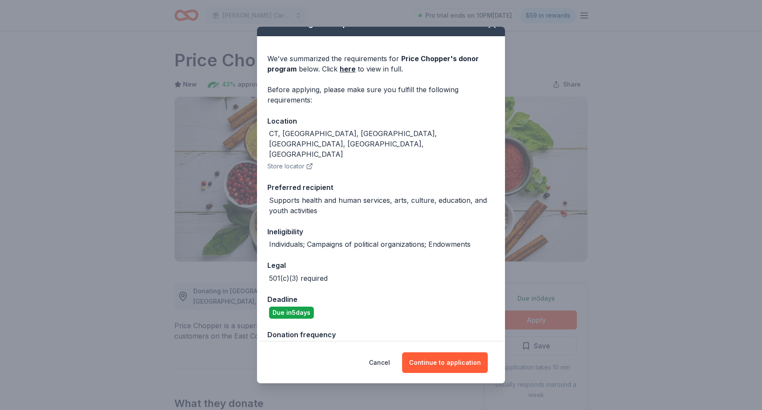
scroll to position [14, 0]
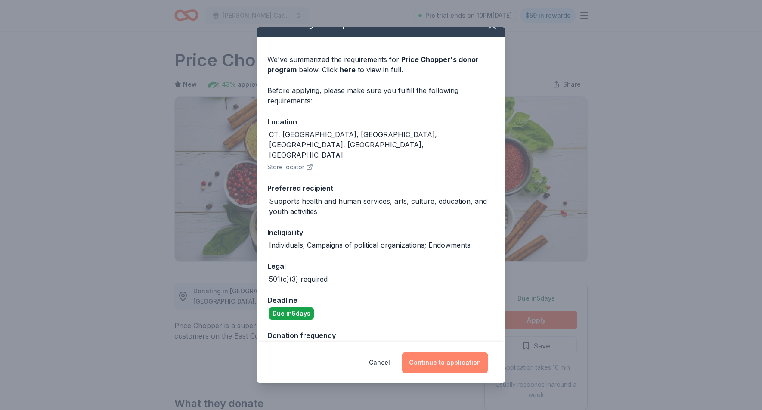
click at [428, 362] on button "Continue to application" at bounding box center [445, 362] width 86 height 21
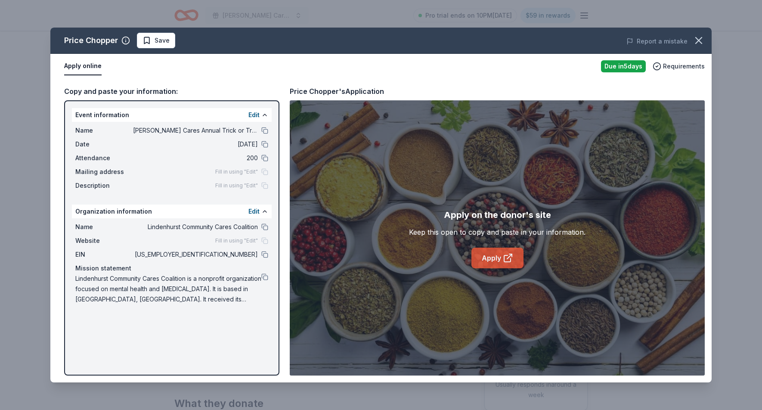
click at [503, 262] on icon at bounding box center [508, 258] width 10 height 10
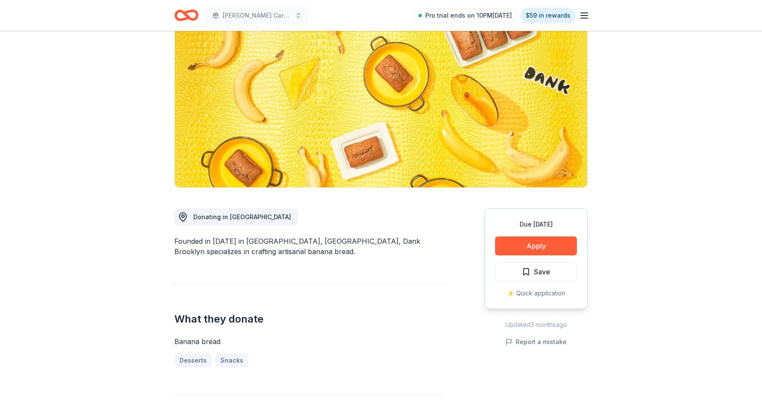
scroll to position [77, 0]
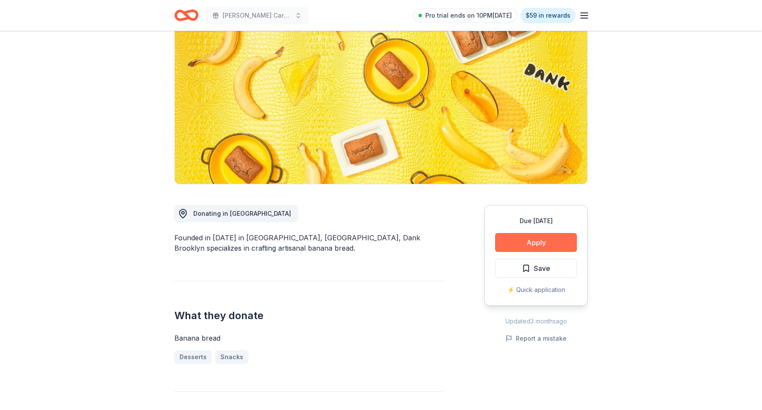
click at [555, 247] on button "Apply" at bounding box center [536, 242] width 82 height 19
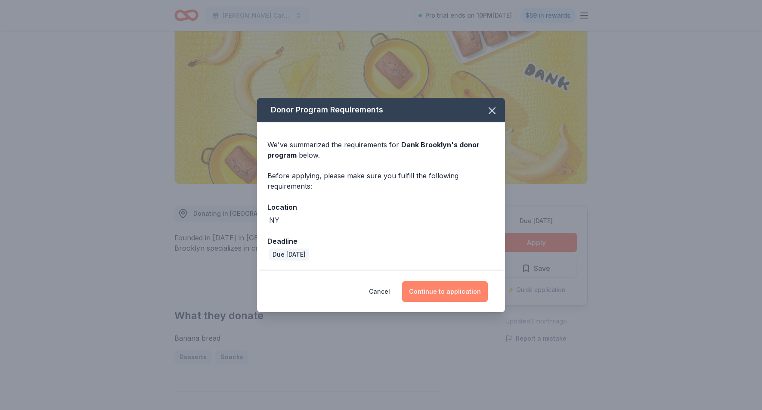
click at [453, 287] on button "Continue to application" at bounding box center [445, 291] width 86 height 21
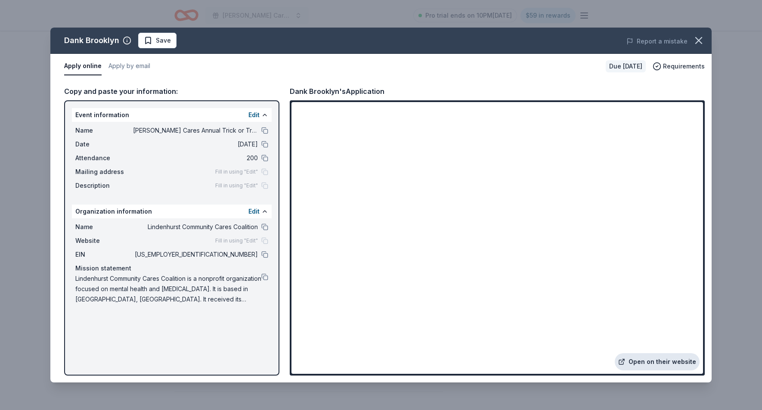
click at [641, 361] on link "Open on their website" at bounding box center [657, 361] width 85 height 17
click at [702, 41] on icon "button" at bounding box center [698, 40] width 12 height 12
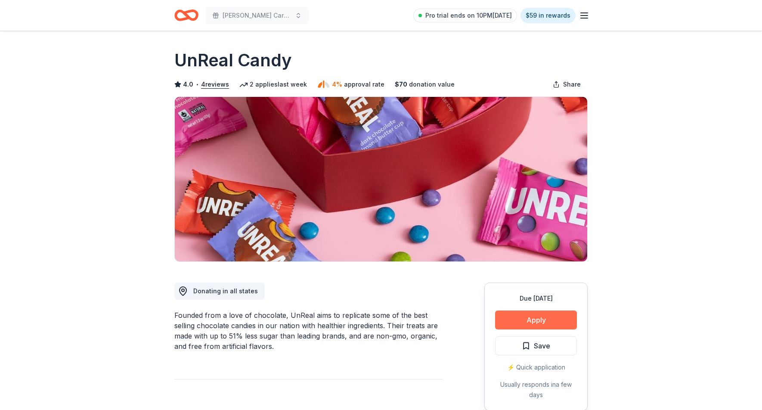
click at [513, 317] on button "Apply" at bounding box center [536, 319] width 82 height 19
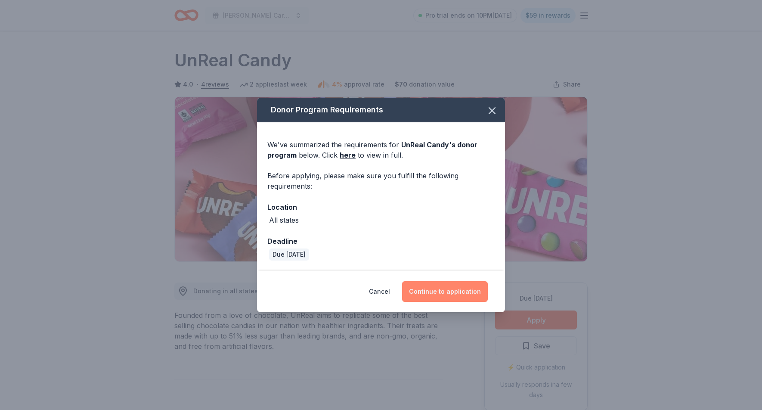
click at [443, 292] on button "Continue to application" at bounding box center [445, 291] width 86 height 21
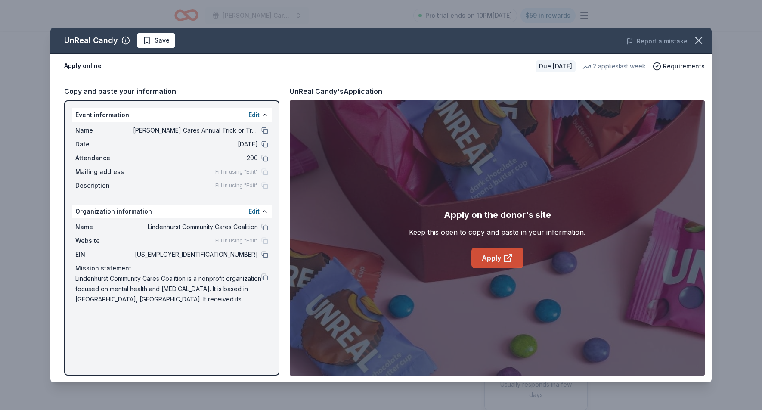
click at [501, 259] on link "Apply" at bounding box center [497, 257] width 52 height 21
